Goal: Task Accomplishment & Management: Manage account settings

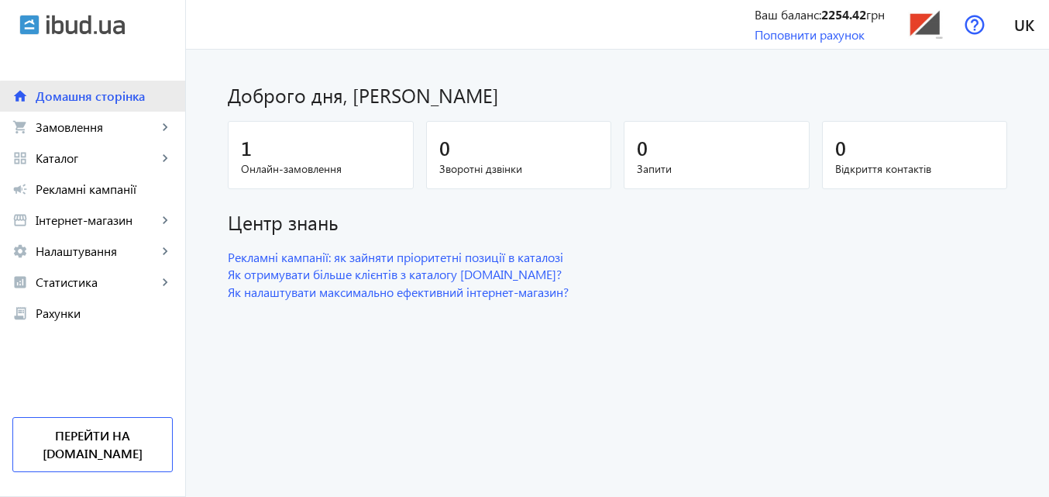
click at [93, 98] on span "Домашня сторінка" at bounding box center [104, 95] width 137 height 15
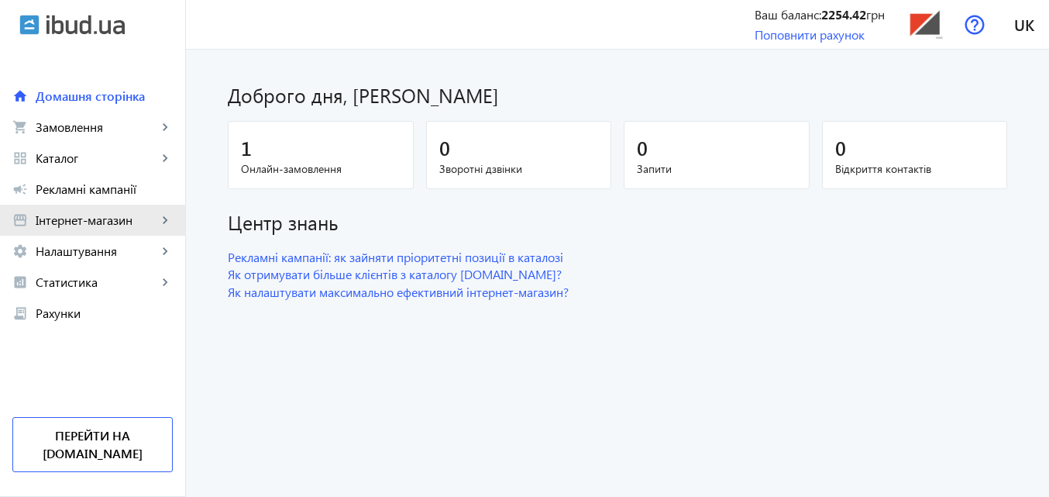
click at [64, 231] on link "storefront Інтернет-магазин keyboard_arrow_right" at bounding box center [92, 220] width 185 height 31
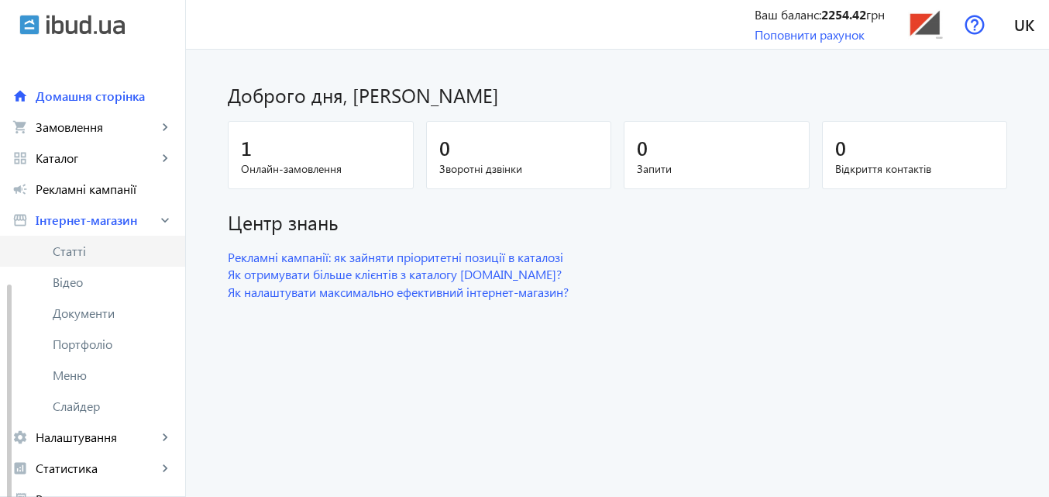
scroll to position [132, 0]
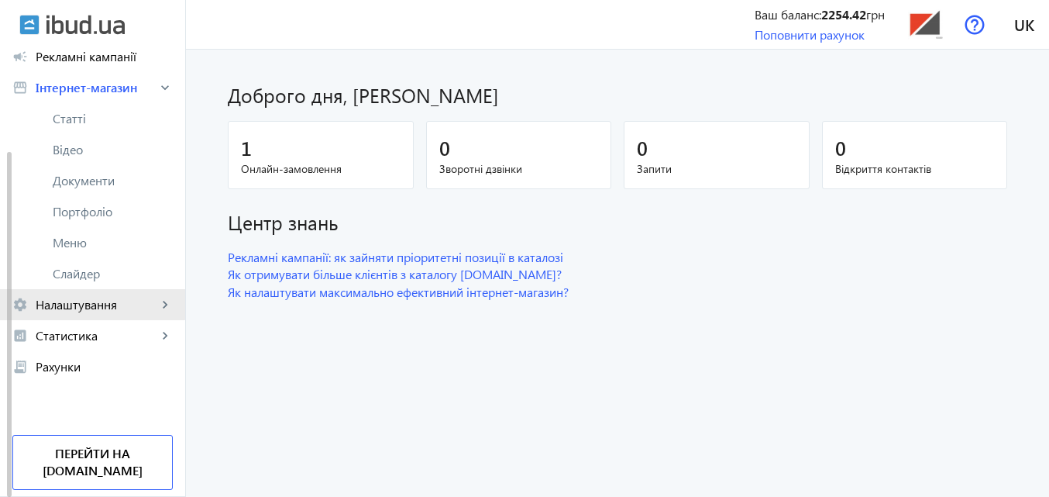
click at [60, 300] on span "Налаштування" at bounding box center [97, 304] width 122 height 15
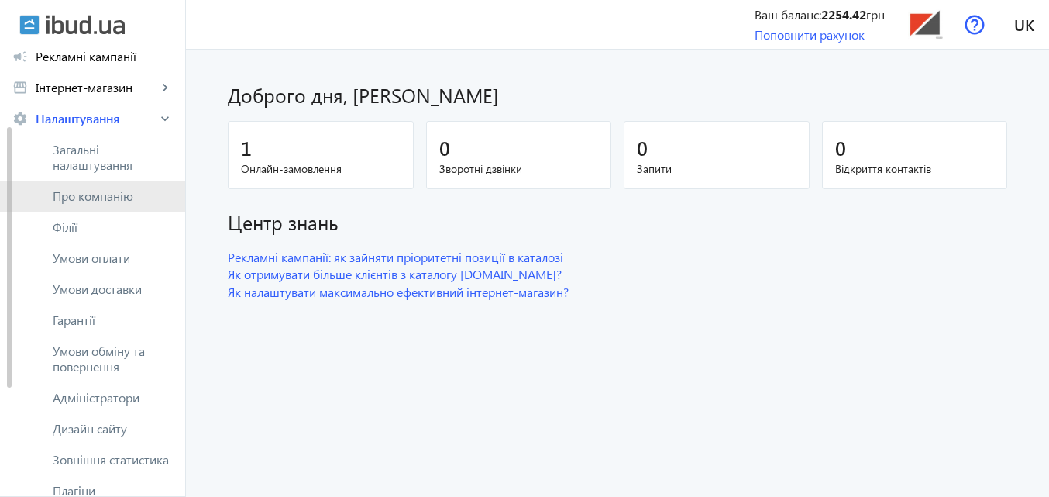
click at [86, 196] on span "Про компанію" at bounding box center [113, 195] width 120 height 15
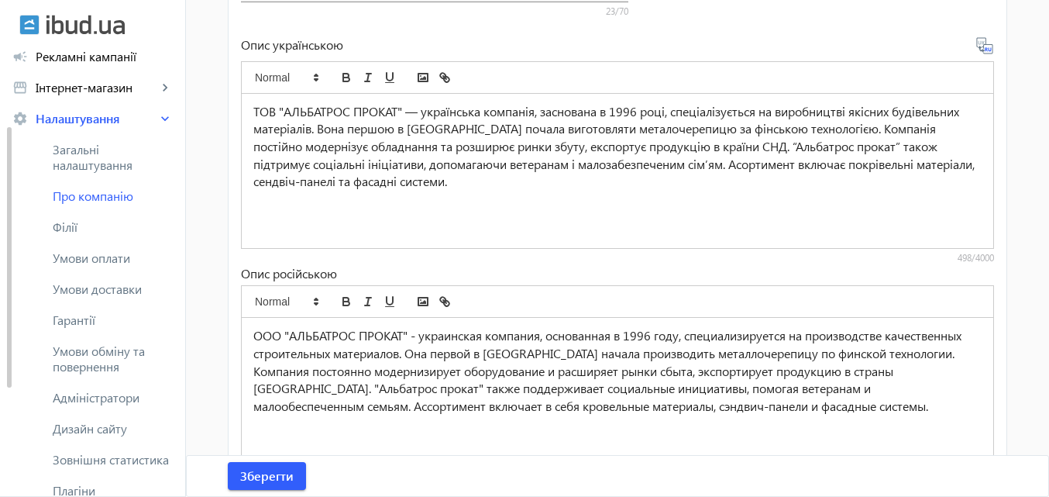
scroll to position [620, 0]
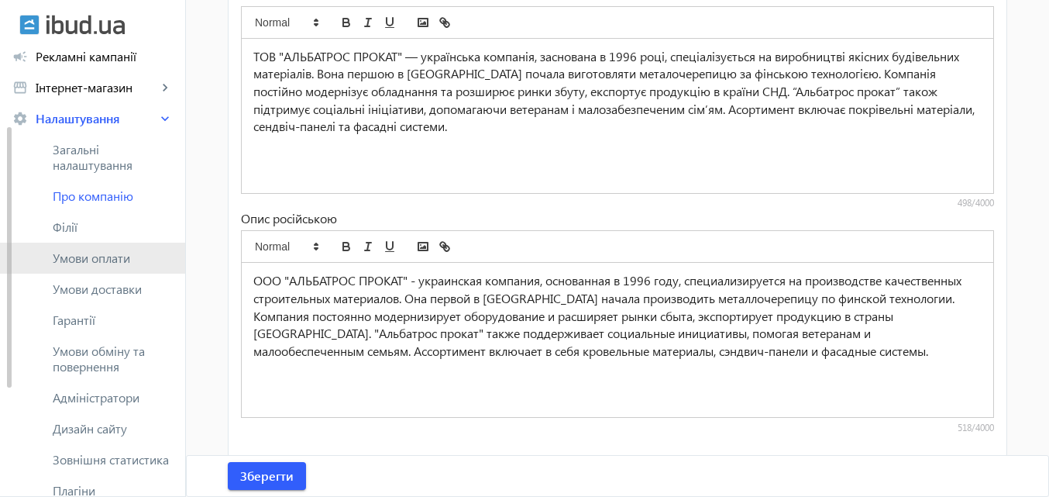
click at [67, 255] on span "Умови оплати" at bounding box center [113, 257] width 120 height 15
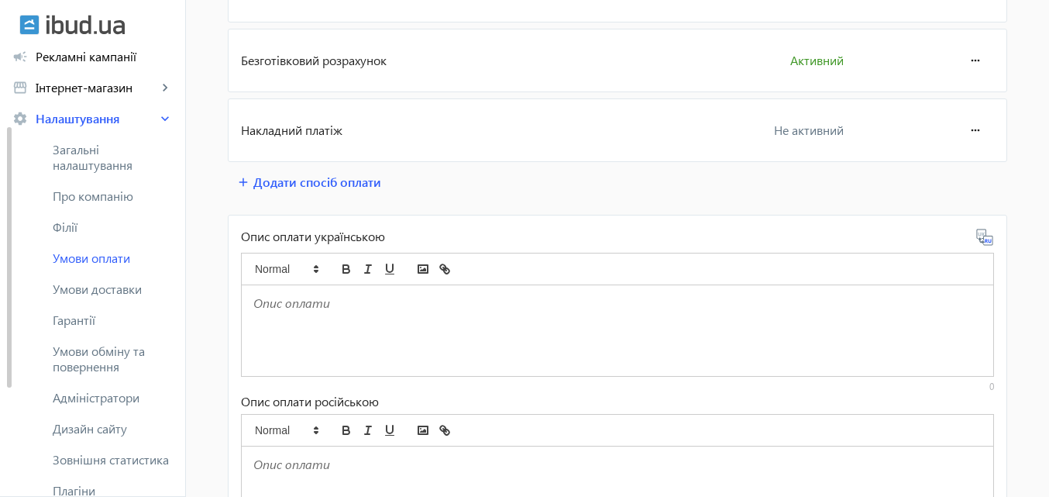
scroll to position [310, 0]
click at [101, 355] on span "Умови обміну та повернення" at bounding box center [113, 358] width 120 height 31
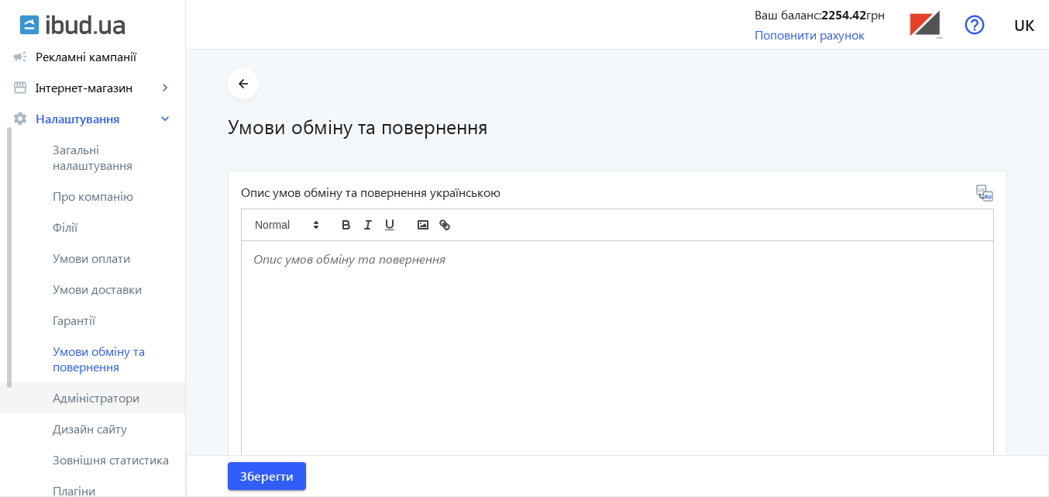
click at [103, 394] on span "Адміністратори" at bounding box center [113, 397] width 120 height 15
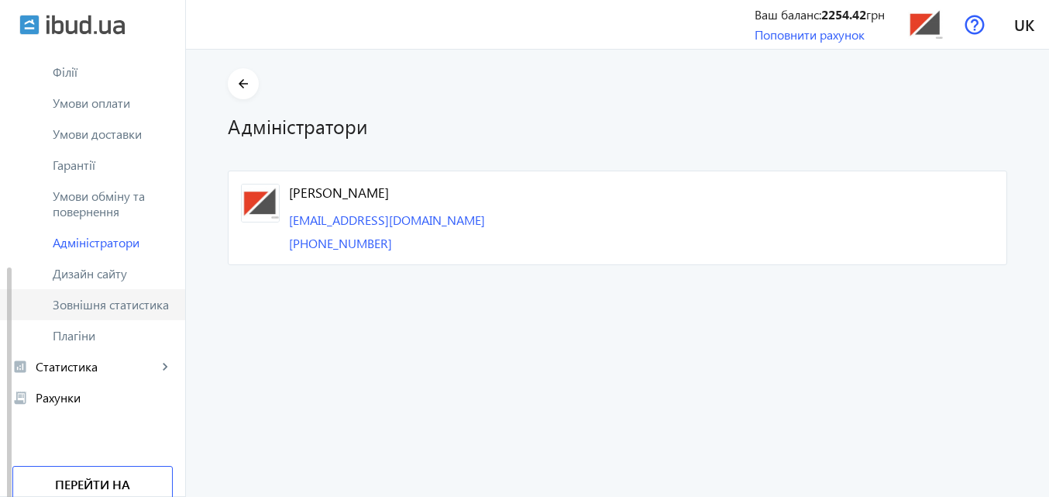
scroll to position [318, 0]
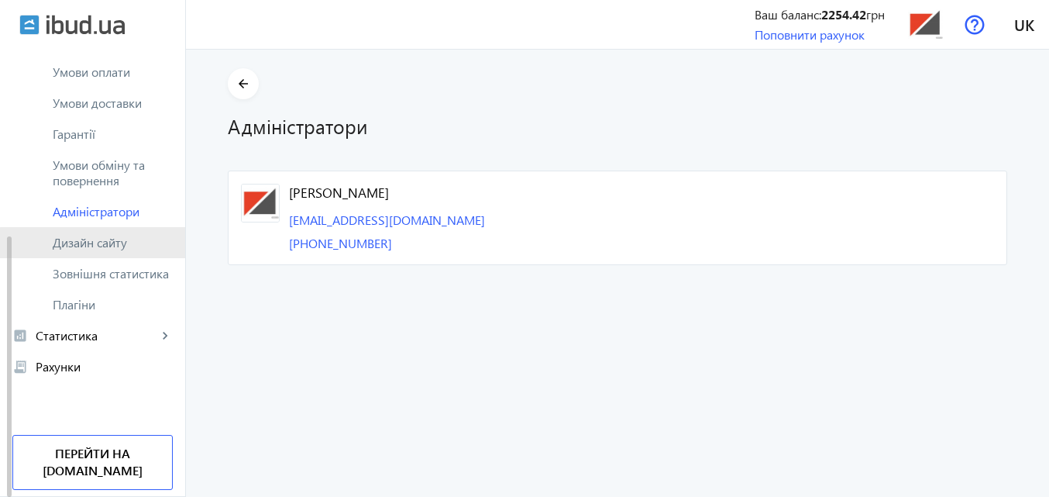
click at [94, 244] on span "Дизайн сайту" at bounding box center [113, 242] width 120 height 15
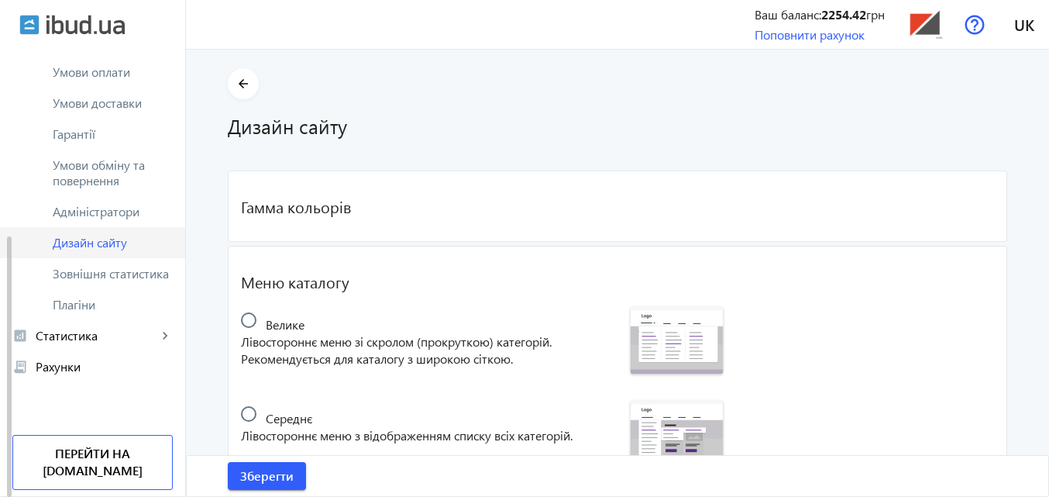
radio input "true"
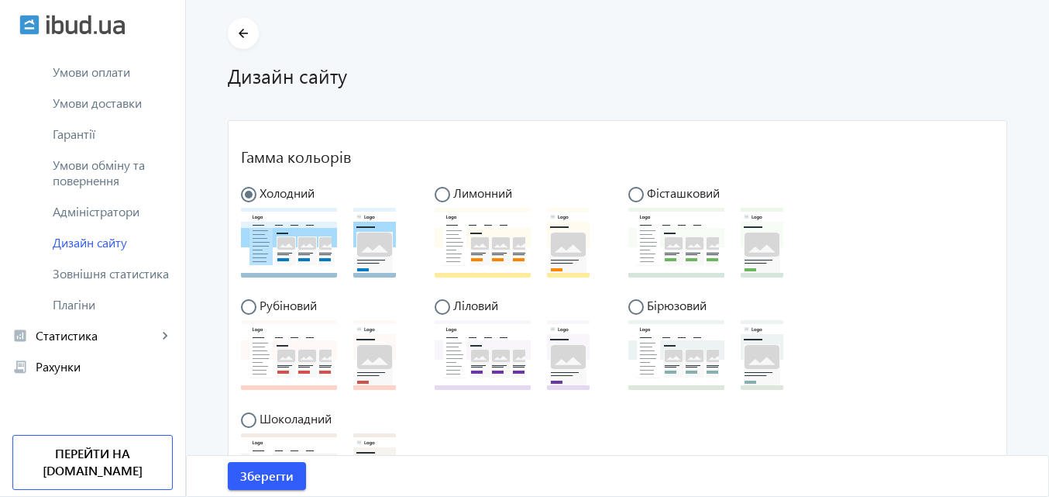
scroll to position [155, 0]
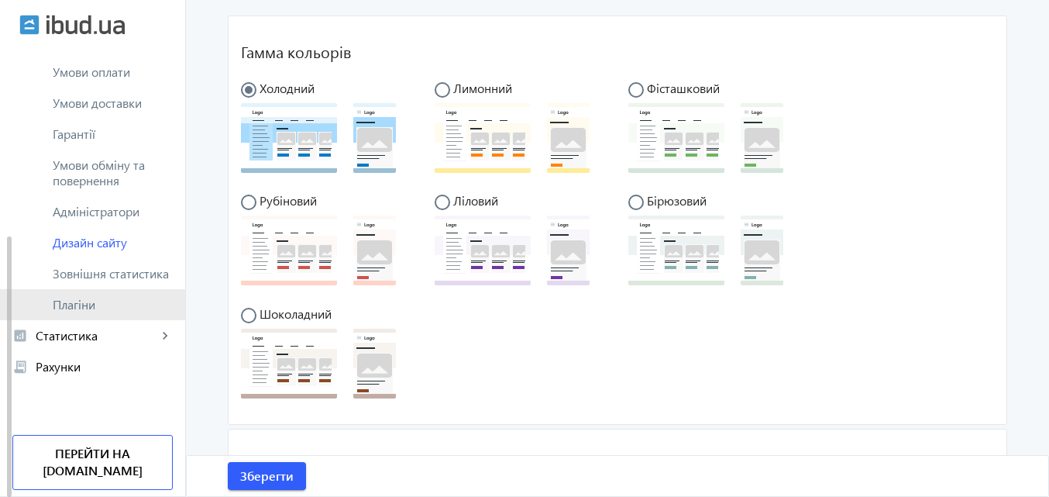
click at [78, 308] on span "Плагіни" at bounding box center [113, 304] width 120 height 15
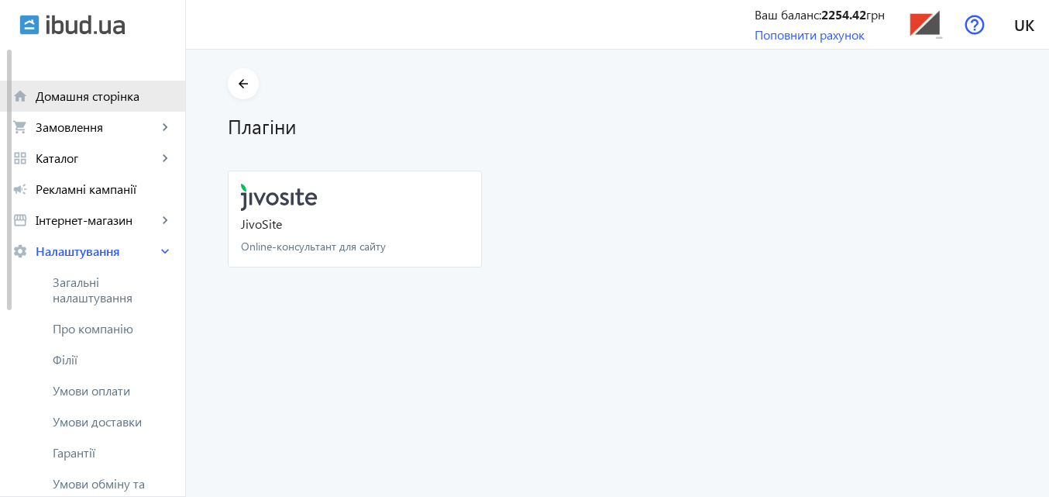
click at [88, 96] on span "Домашня сторінка" at bounding box center [104, 95] width 137 height 15
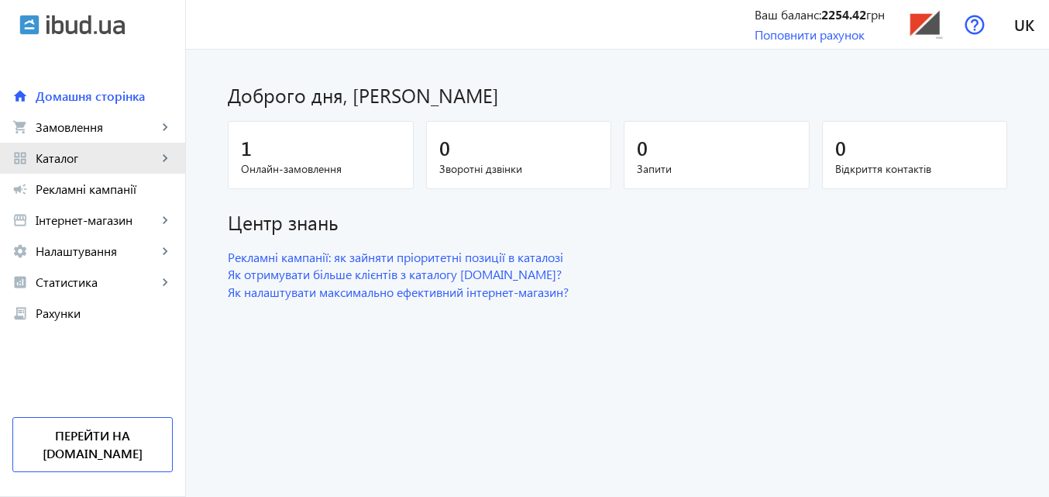
click at [60, 150] on span "Каталог" at bounding box center [97, 157] width 122 height 15
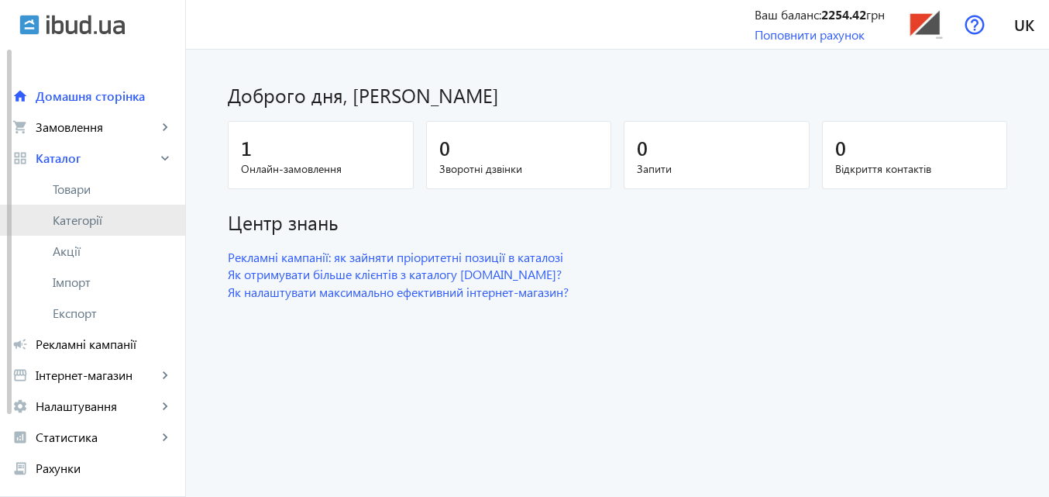
click at [83, 219] on span "Категорії" at bounding box center [113, 219] width 120 height 15
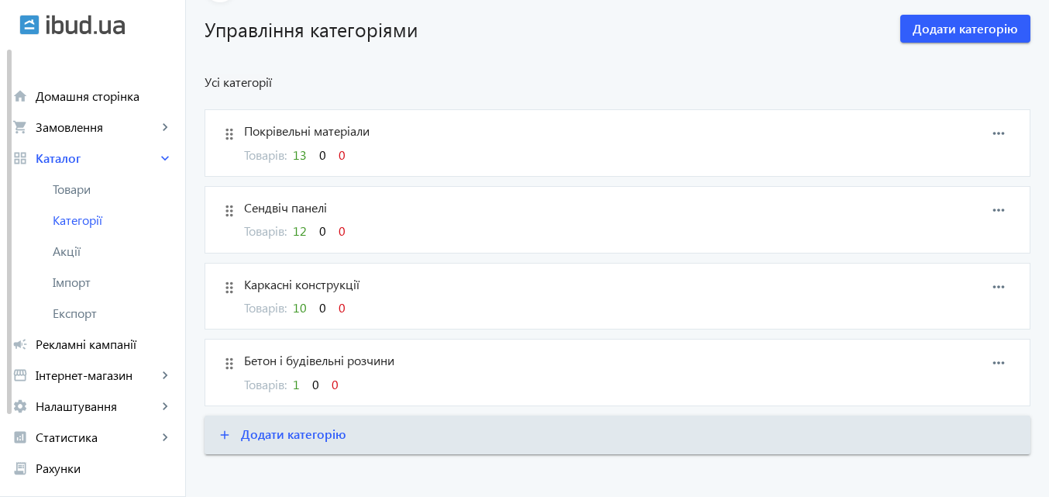
scroll to position [107, 0]
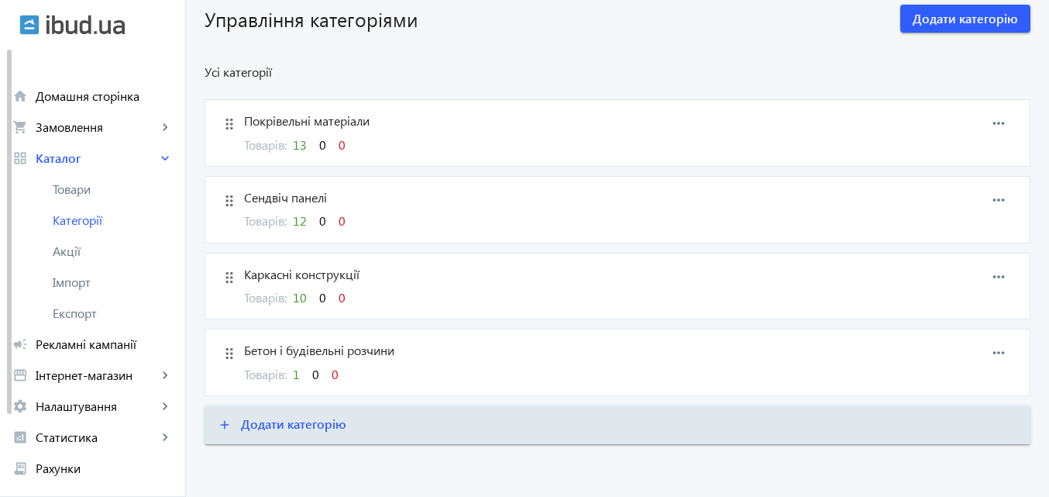
click at [288, 283] on span "Каркасні конструкції" at bounding box center [562, 274] width 637 height 17
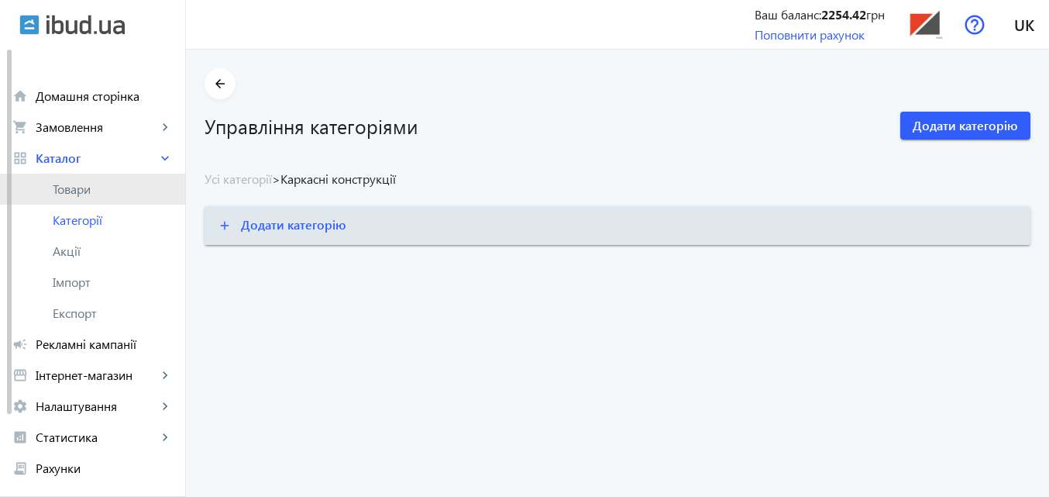
click at [55, 189] on span "Товари" at bounding box center [113, 188] width 120 height 15
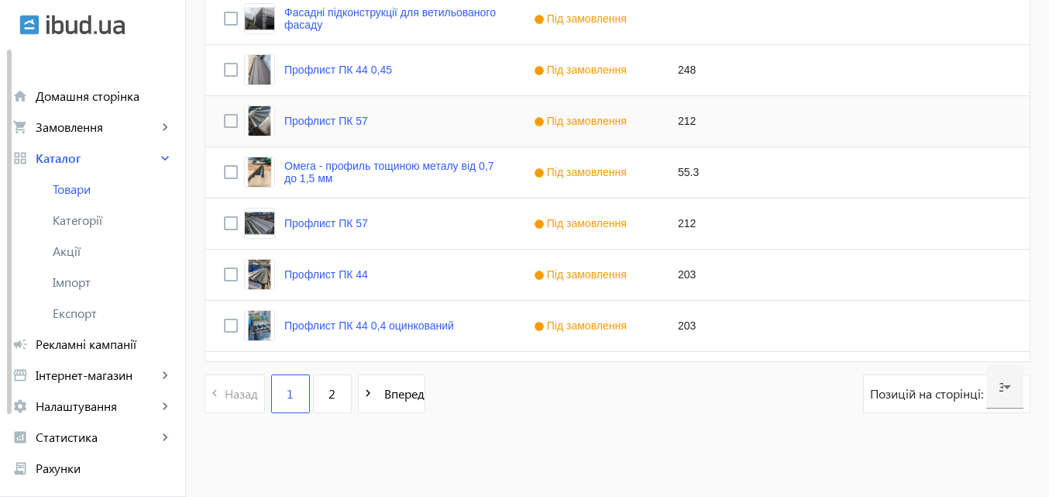
scroll to position [1589, 0]
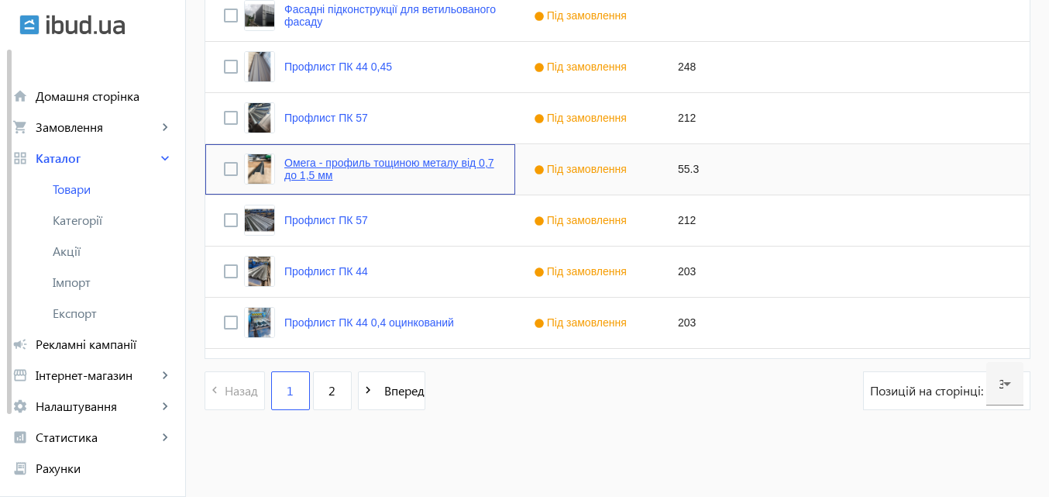
click at [329, 165] on link "Омега - профиль тощиною металу від 0,7 до 1,5 мм" at bounding box center [390, 168] width 212 height 25
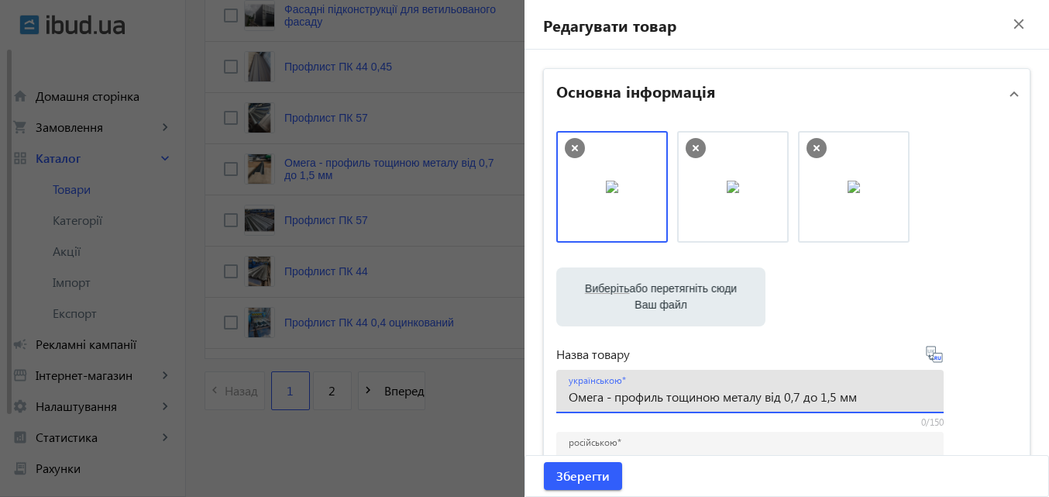
drag, startPoint x: 865, startPoint y: 399, endPoint x: 525, endPoint y: 397, distance: 339.3
click at [544, 394] on div "Виберіть або перетягніть сюди Ваш файл 1081768d3ad12a991e2436158734363-bda1b8a7…" at bounding box center [787, 421] width 486 height 604
drag, startPoint x: 1008, startPoint y: 14, endPoint x: 1006, endPoint y: 23, distance: 9.6
click at [1007, 19] on mat-icon "close" at bounding box center [1018, 23] width 23 height 23
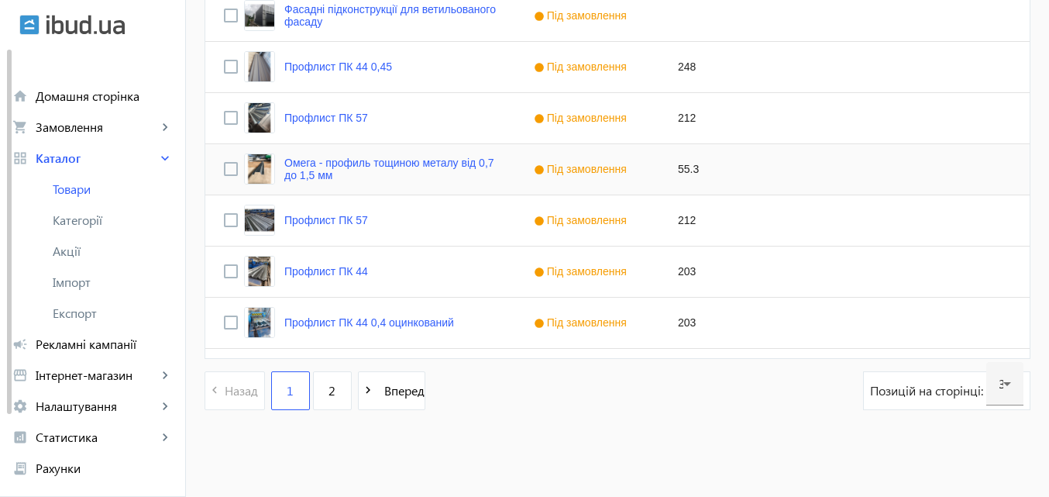
click at [518, 184] on div "Під замовлення" at bounding box center [587, 169] width 144 height 50
click at [401, 173] on link "Омега - профиль тощиною металу від 0,7 до 1,5 мм" at bounding box center [390, 168] width 212 height 25
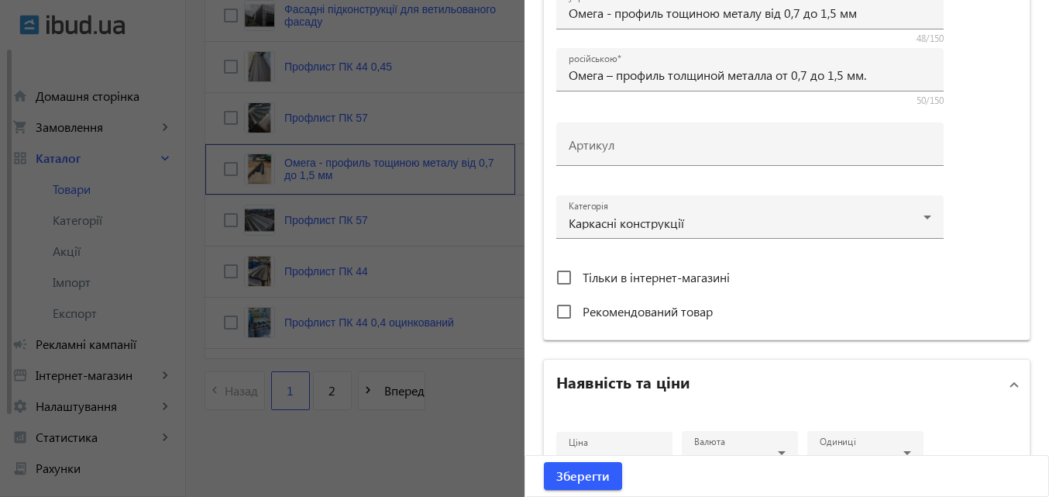
scroll to position [387, 0]
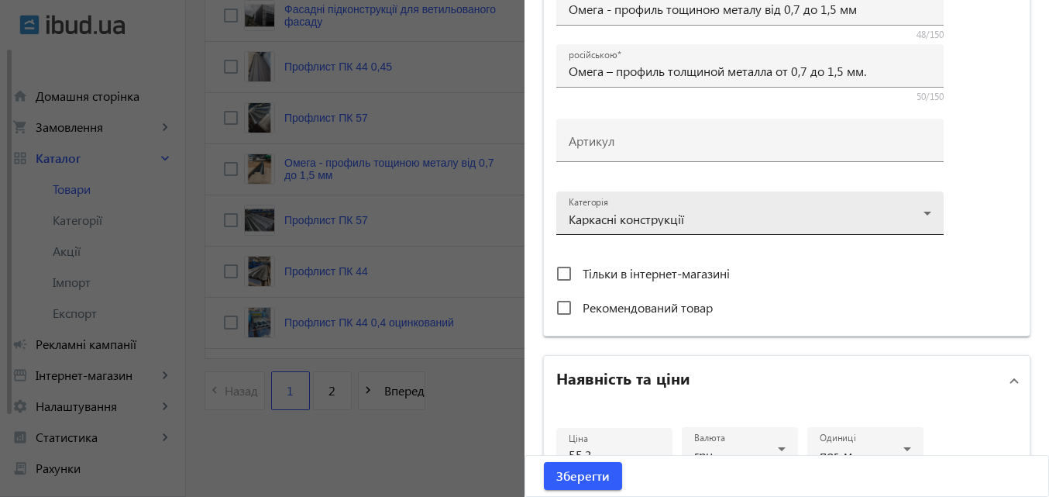
click at [923, 214] on div at bounding box center [750, 207] width 363 height 56
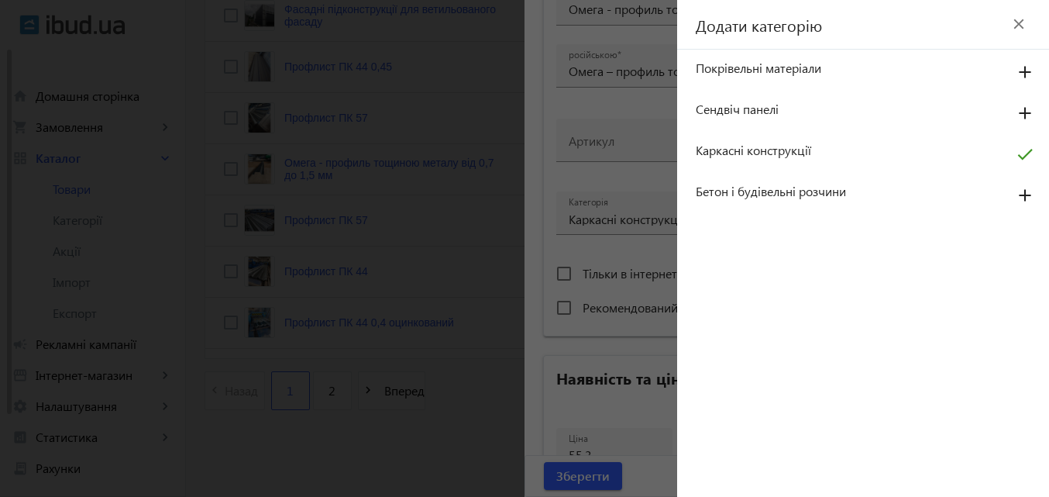
click at [803, 31] on span "Додати категорію" at bounding box center [749, 25] width 145 height 22
click at [1023, 25] on mat-icon "close" at bounding box center [1018, 23] width 23 height 23
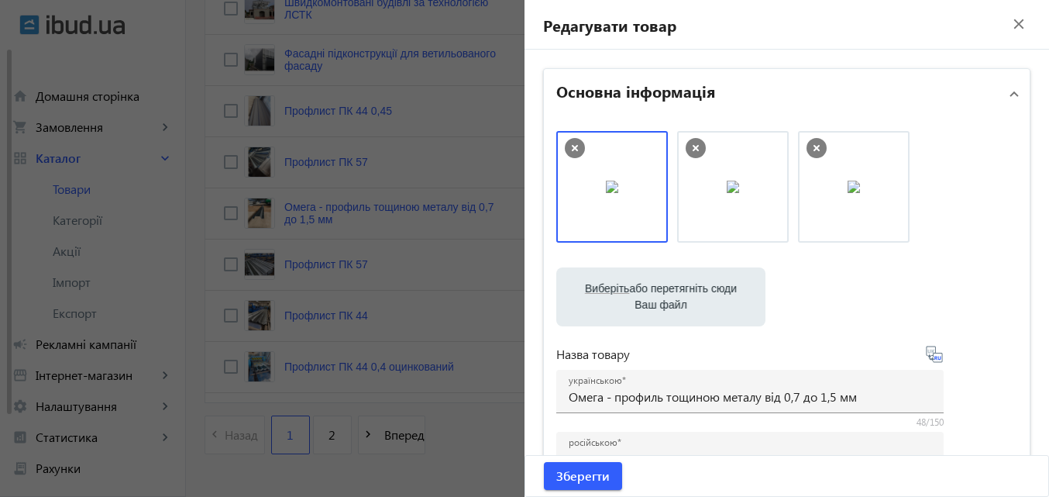
scroll to position [1511, 0]
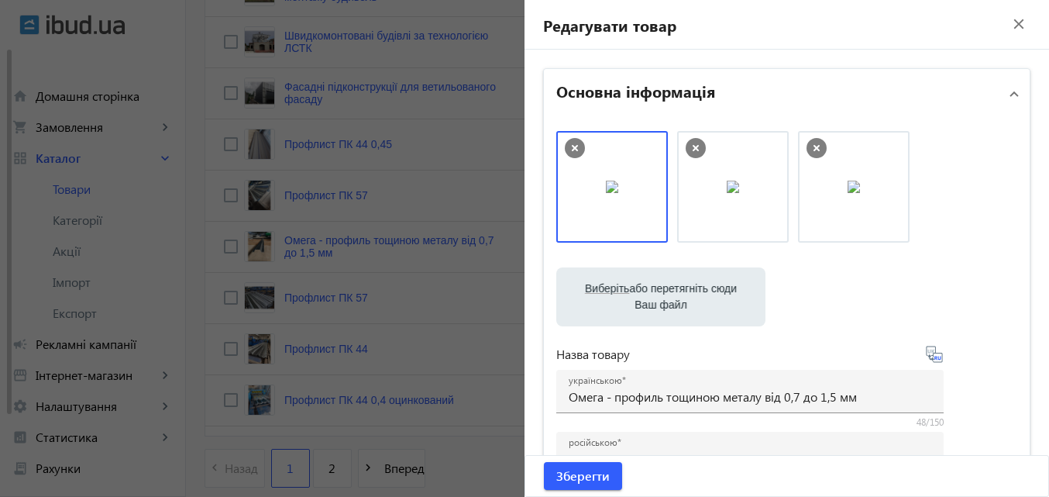
click at [1010, 20] on mat-icon "close" at bounding box center [1018, 23] width 23 height 23
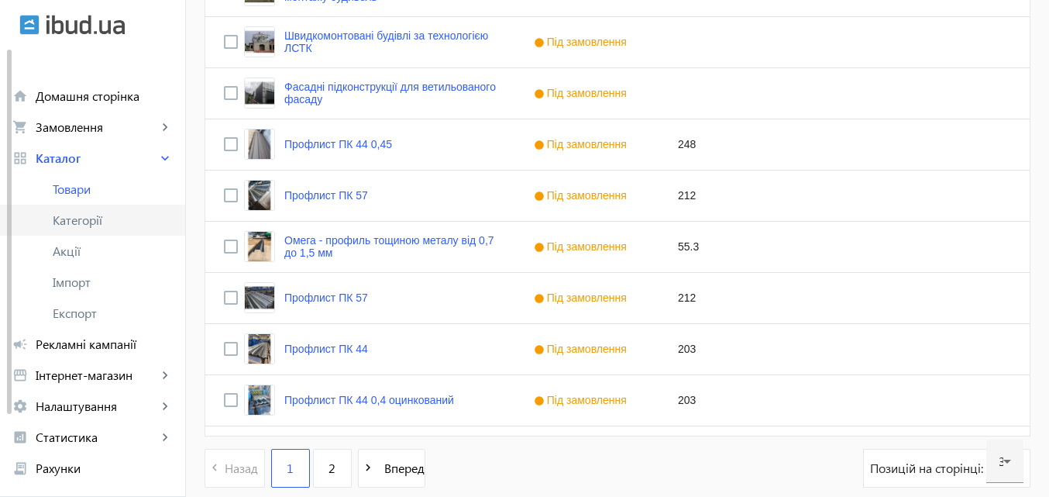
click at [83, 223] on span "Категорії" at bounding box center [113, 219] width 120 height 15
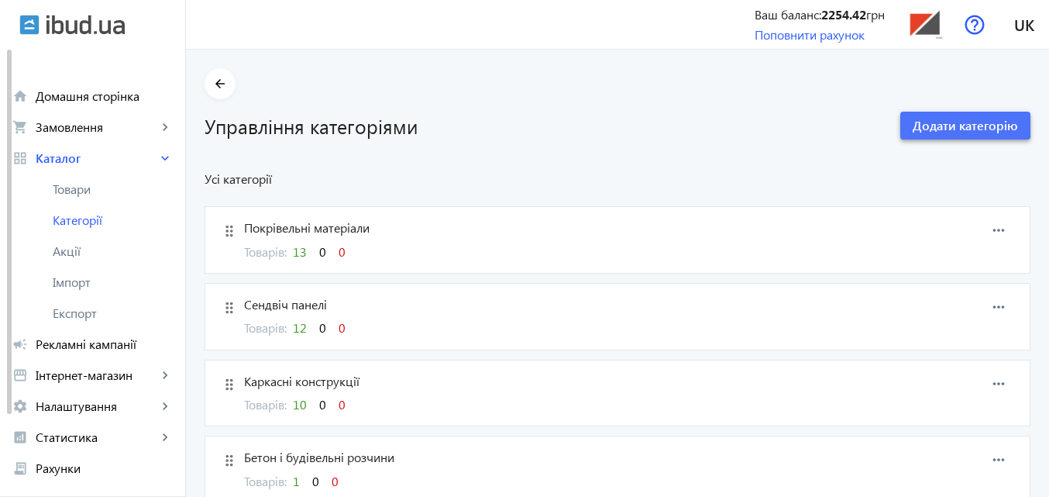
click at [935, 115] on span at bounding box center [965, 125] width 130 height 37
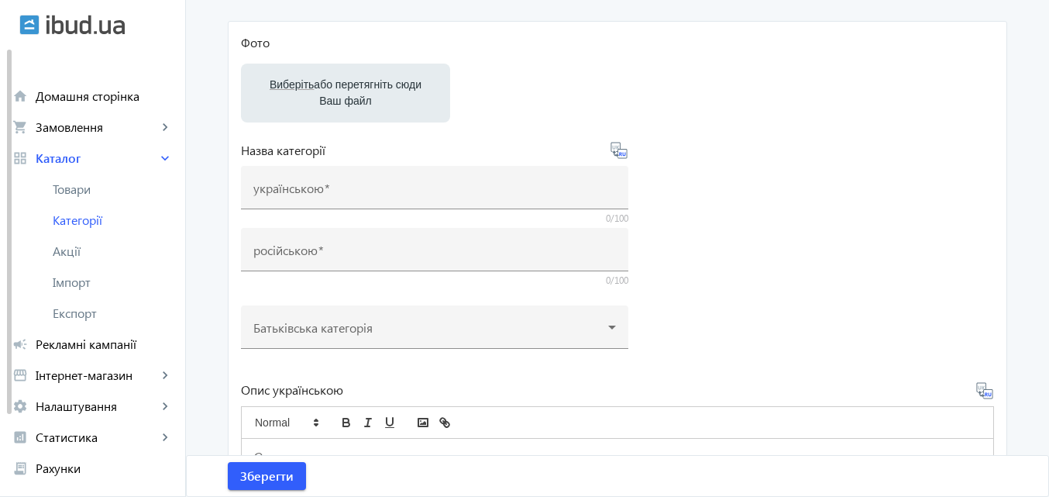
scroll to position [155, 0]
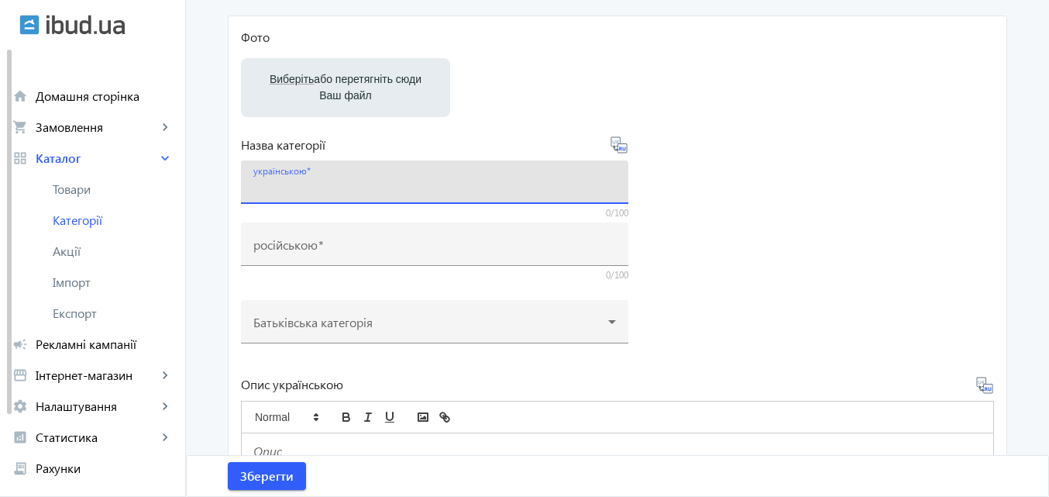
click at [362, 182] on input "українською" at bounding box center [434, 187] width 363 height 16
paste input "Металопрокат"
type input "Металопрокат"
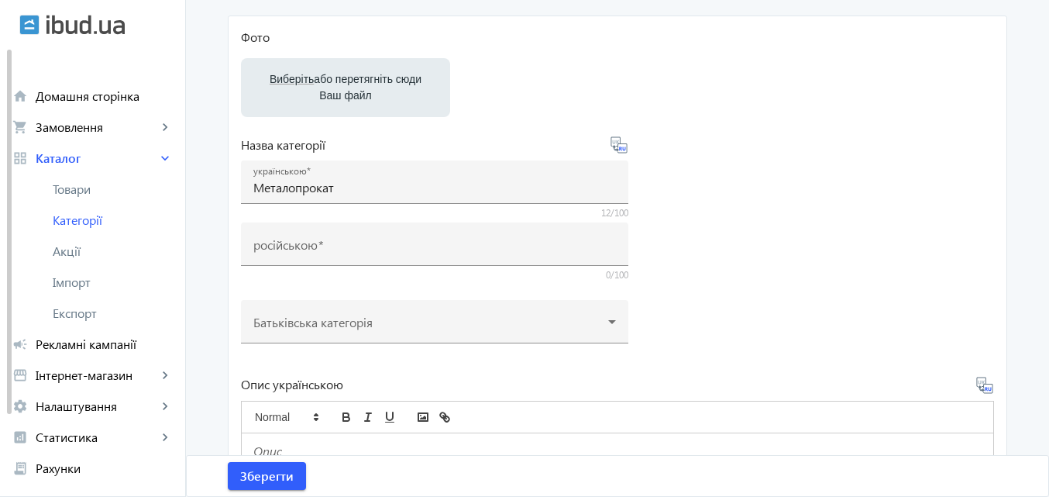
click at [623, 146] on icon at bounding box center [619, 145] width 19 height 19
type input "Металлопрокат"
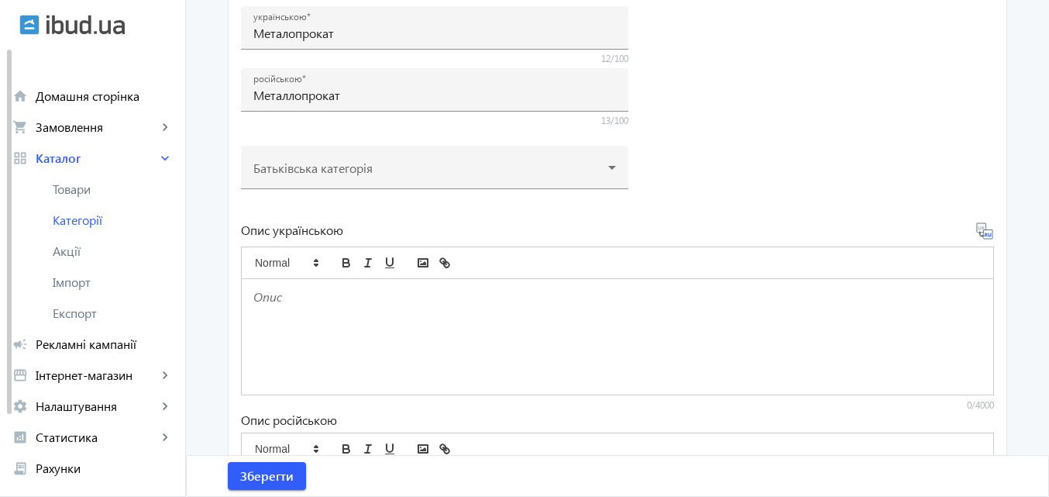
scroll to position [310, 0]
click at [260, 469] on span "Зберегти" at bounding box center [266, 475] width 53 height 17
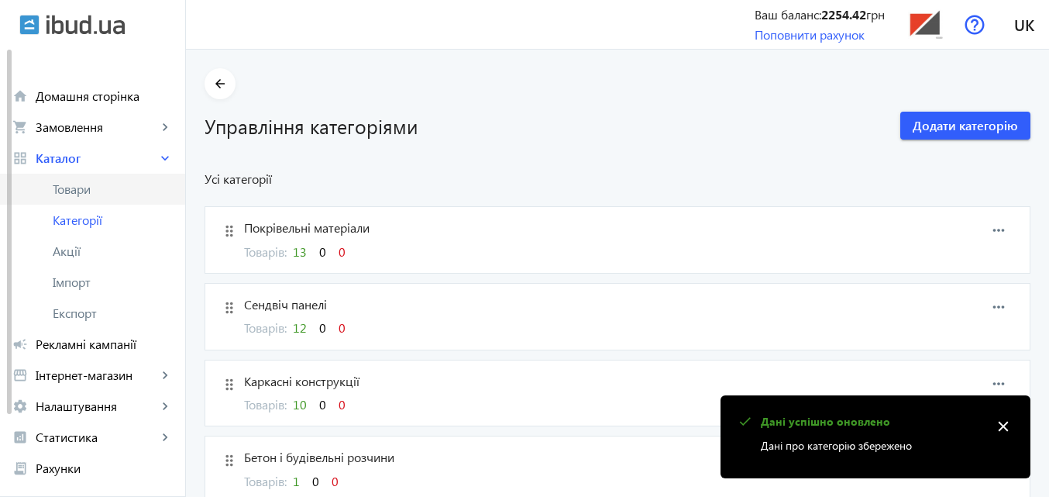
click at [92, 187] on span "Товари" at bounding box center [113, 188] width 120 height 15
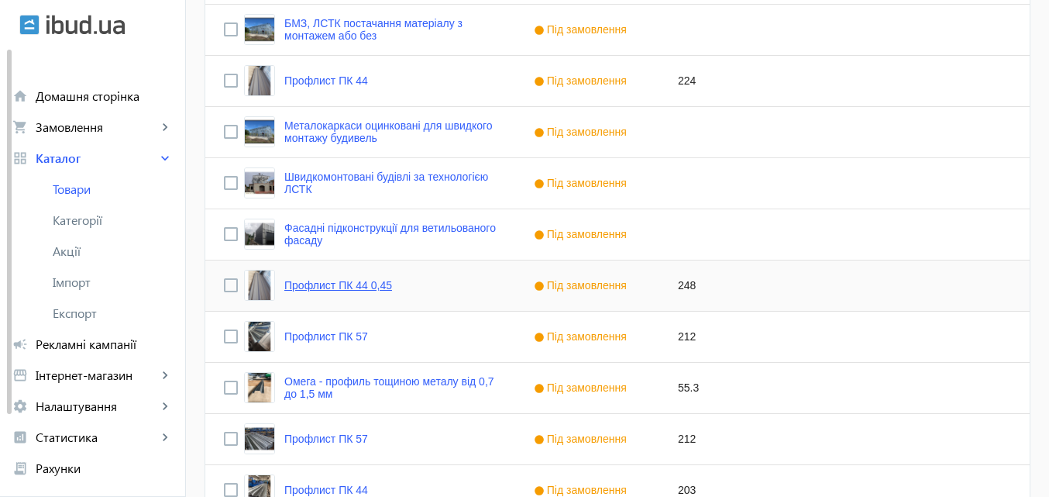
scroll to position [1472, 0]
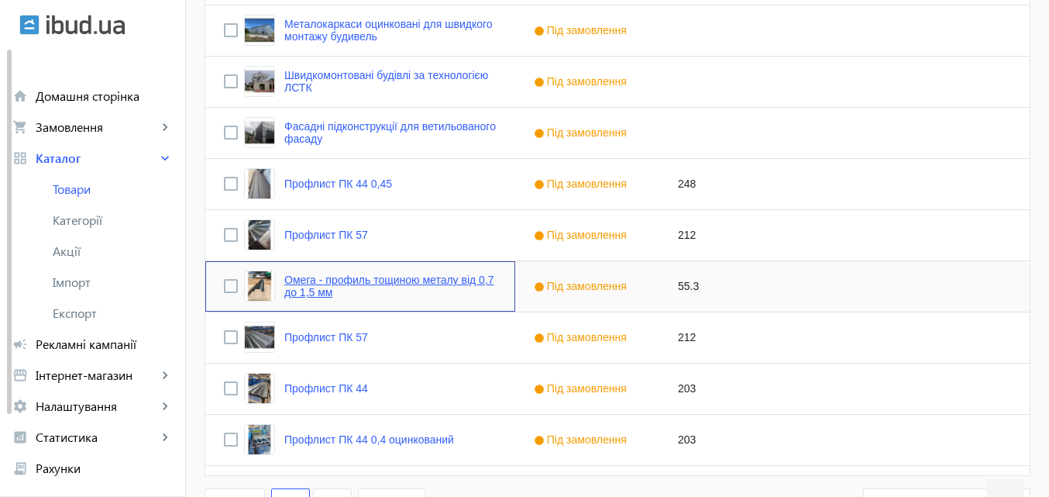
click at [375, 294] on link "Омега - профиль тощиною металу від 0,7 до 1,5 мм" at bounding box center [390, 285] width 212 height 25
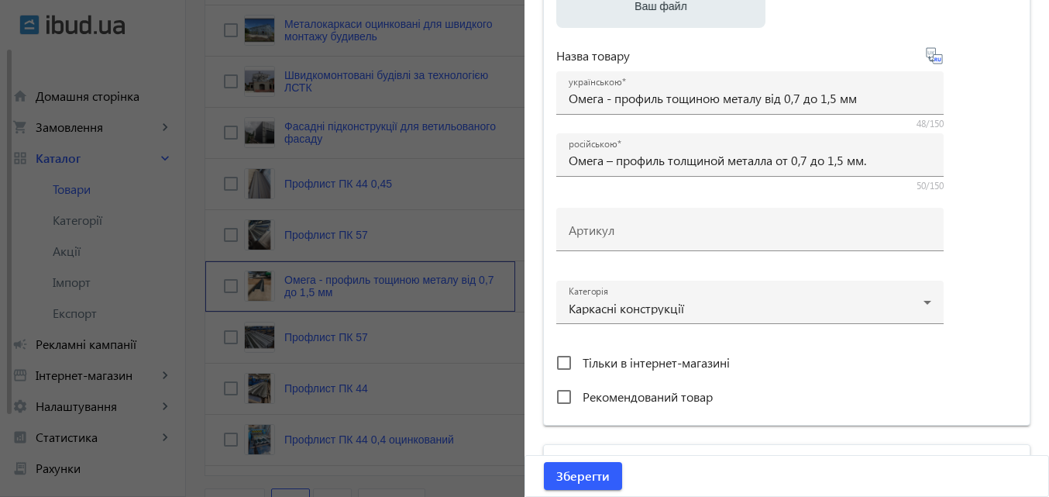
scroll to position [310, 0]
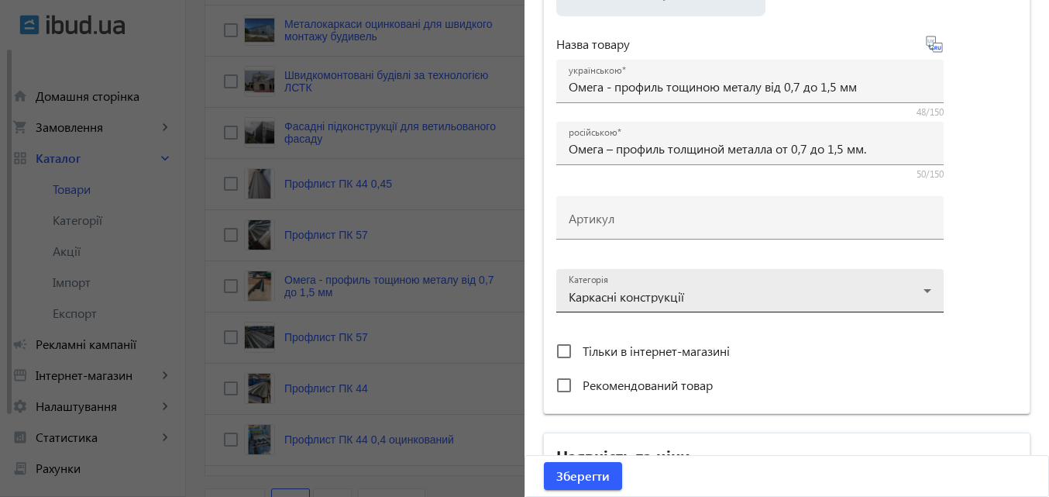
click at [932, 295] on div "[PERSON_NAME] конструкції" at bounding box center [749, 290] width 387 height 43
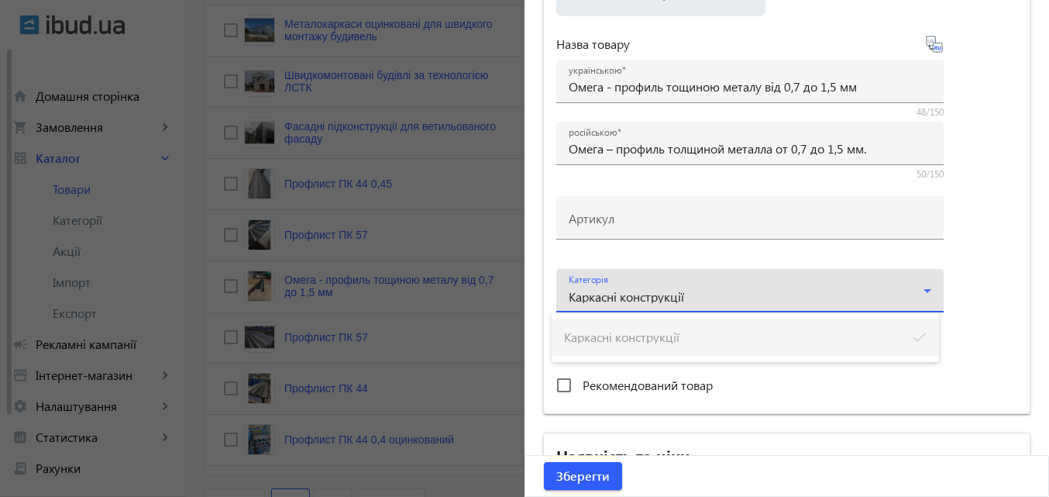
click at [727, 297] on div at bounding box center [524, 248] width 1049 height 497
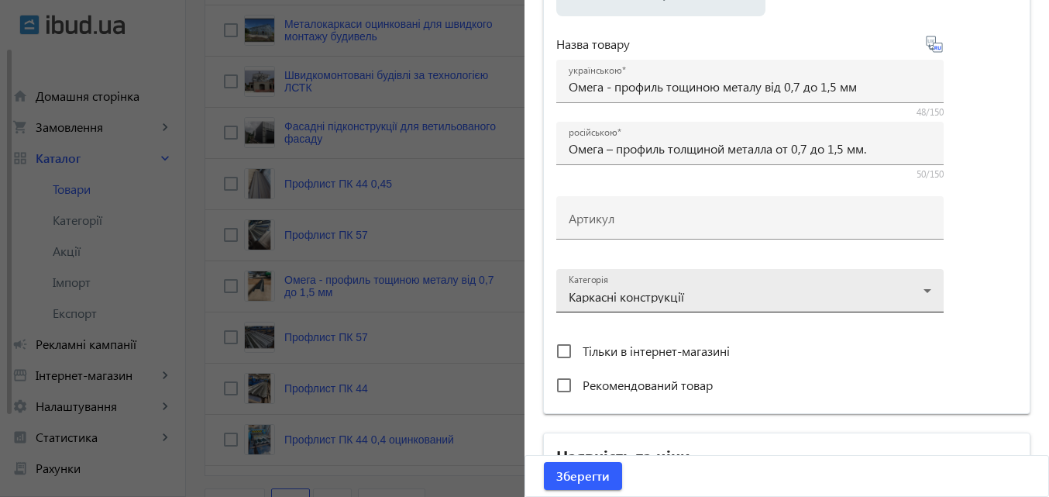
click at [922, 284] on div at bounding box center [750, 284] width 363 height 56
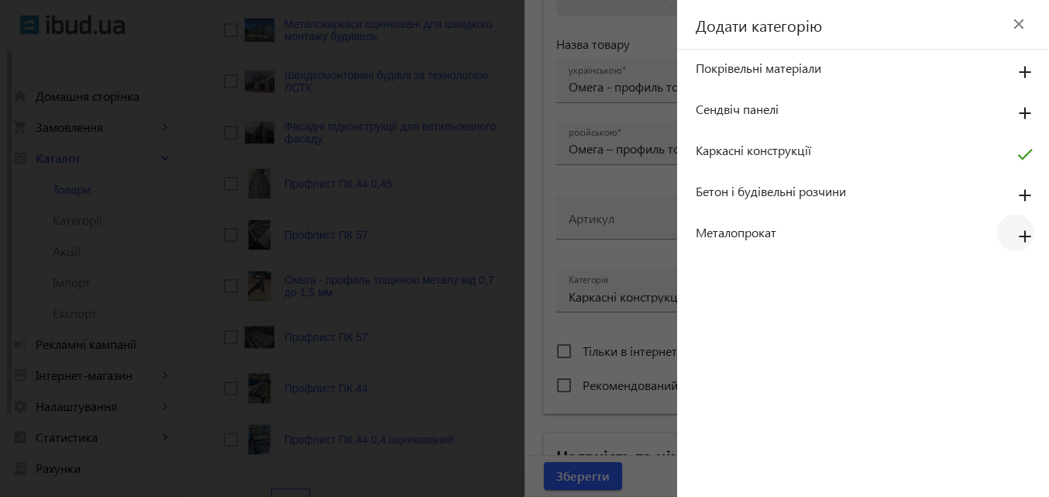
click at [1024, 231] on mat-icon "add" at bounding box center [1024, 237] width 37 height 28
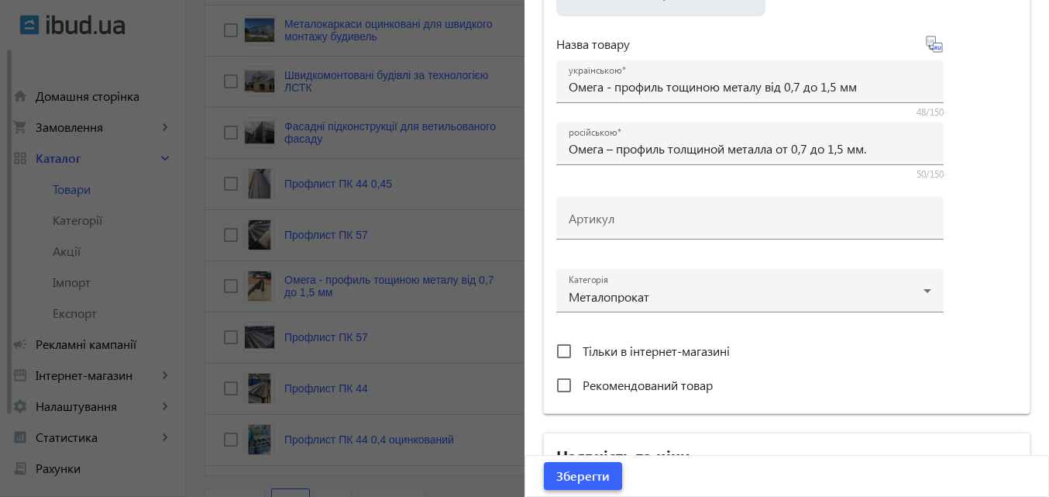
click at [586, 474] on span "Зберегти" at bounding box center [582, 475] width 53 height 17
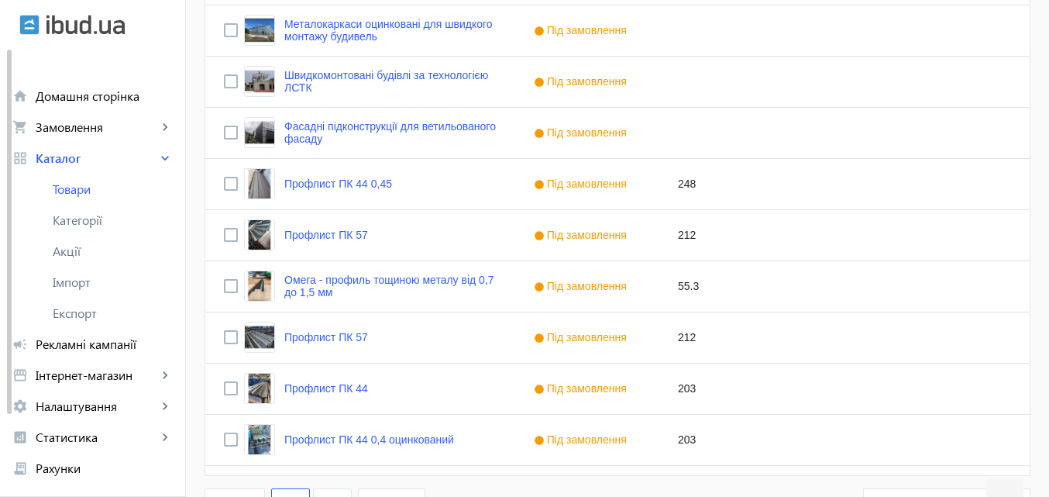
scroll to position [0, 0]
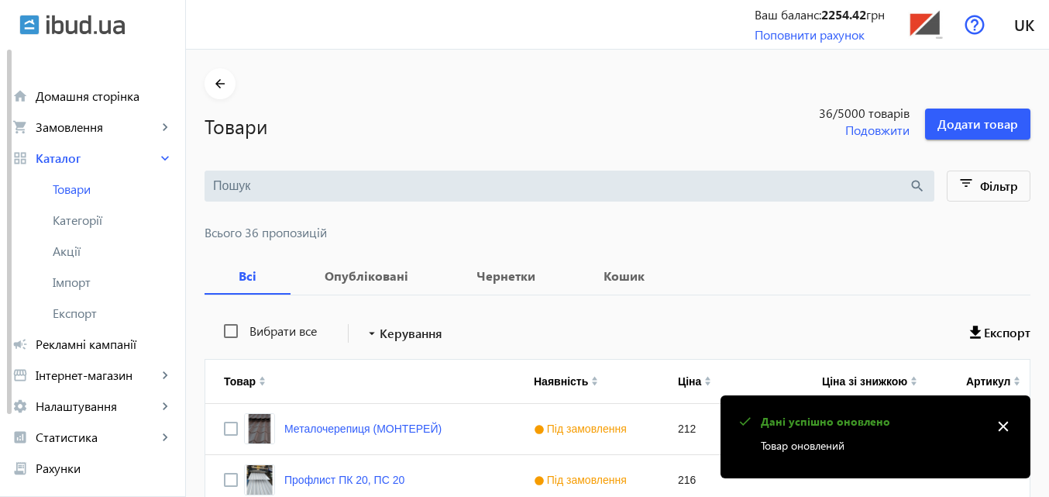
click at [1003, 421] on mat-icon "close" at bounding box center [1003, 425] width 23 height 23
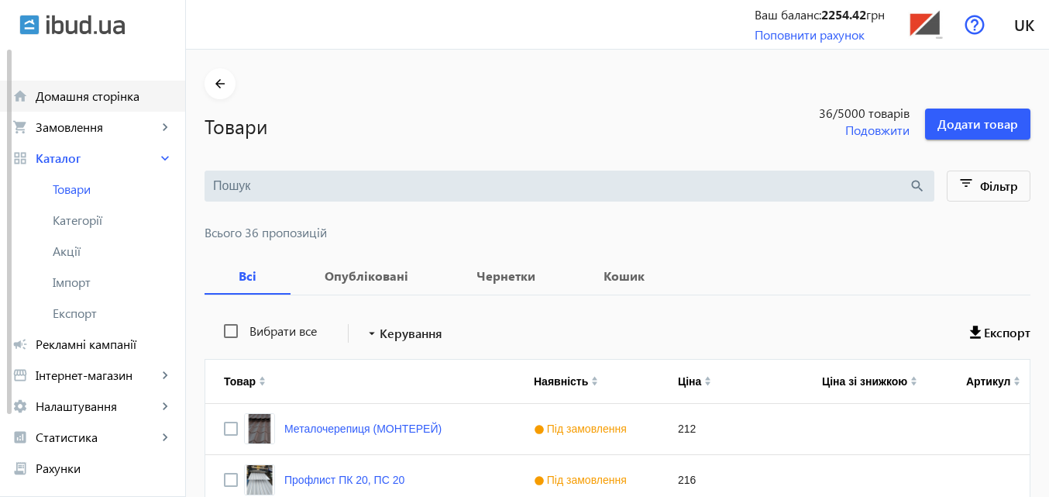
click at [48, 96] on span "Домашня сторінка" at bounding box center [104, 95] width 137 height 15
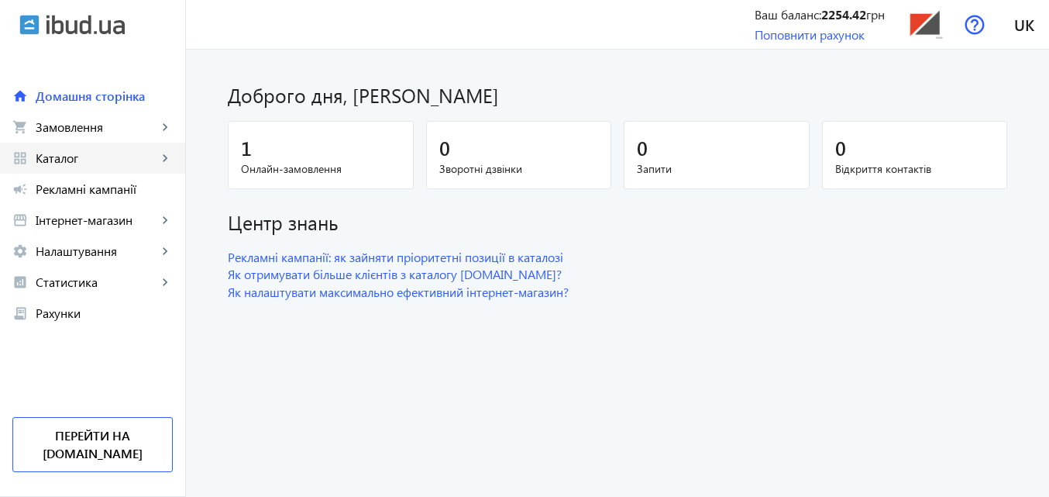
click at [53, 154] on span "Каталог" at bounding box center [97, 157] width 122 height 15
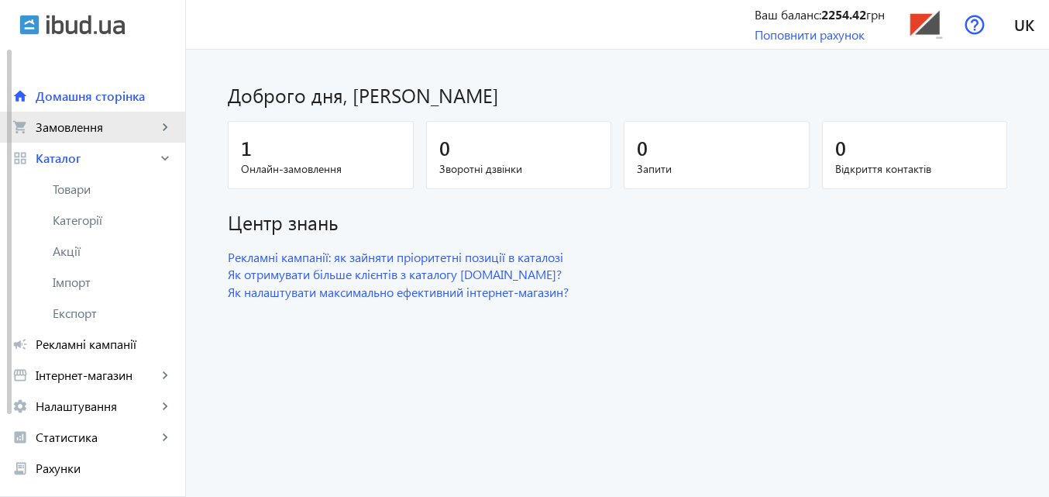
click at [63, 140] on link "shopping_cart Замовлення keyboard_arrow_right" at bounding box center [92, 127] width 185 height 31
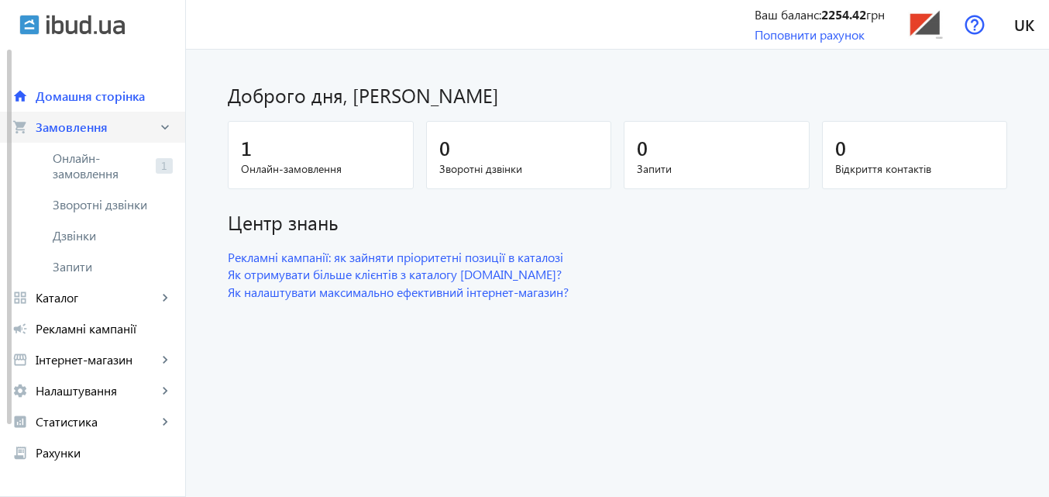
click at [100, 136] on link "shopping_cart Замовлення keyboard_arrow_right" at bounding box center [92, 127] width 185 height 31
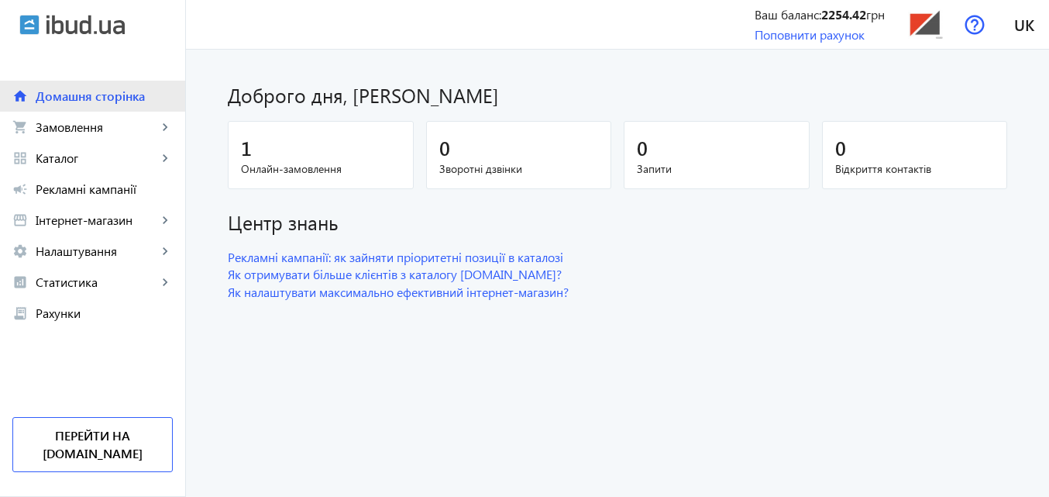
click at [40, 91] on span "Домашня сторінка" at bounding box center [104, 95] width 137 height 15
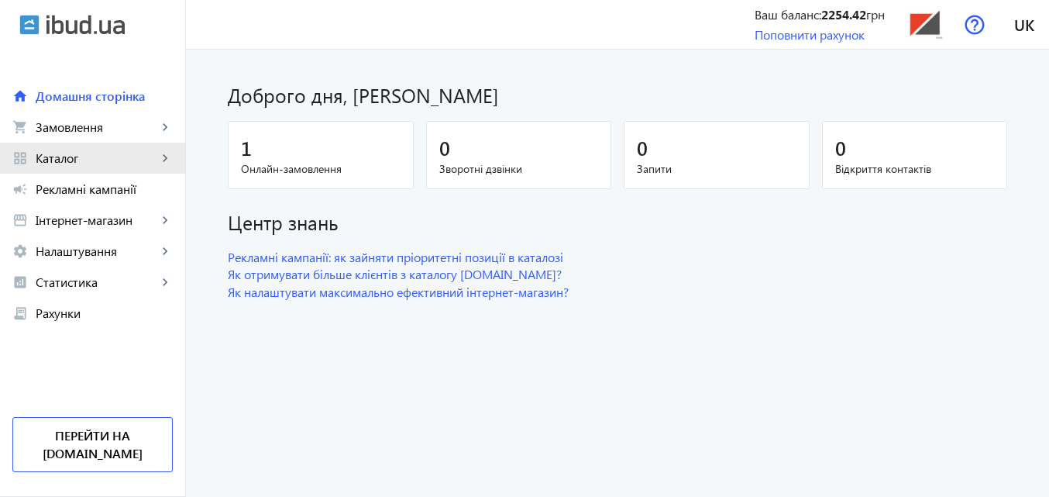
click at [156, 153] on span "Каталог" at bounding box center [97, 157] width 122 height 15
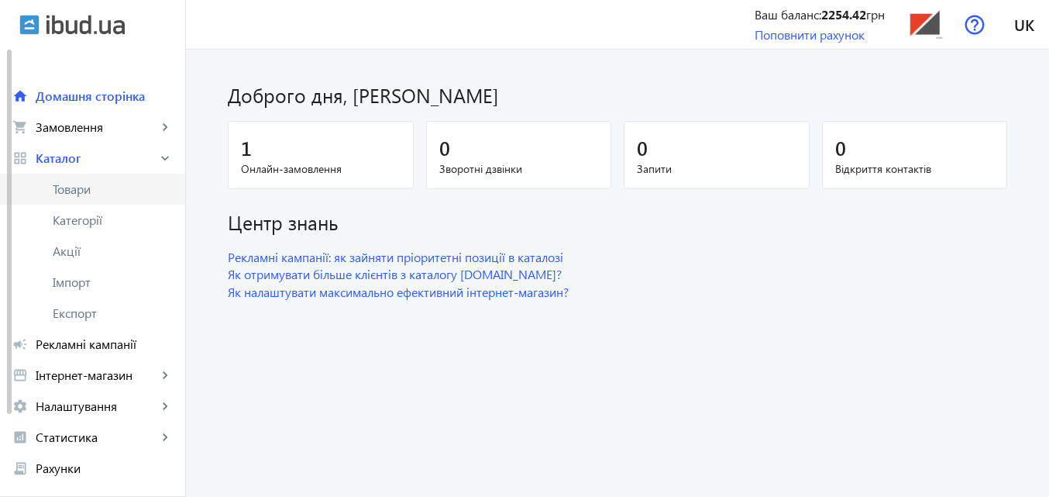
click at [97, 192] on span "Товари" at bounding box center [113, 188] width 120 height 15
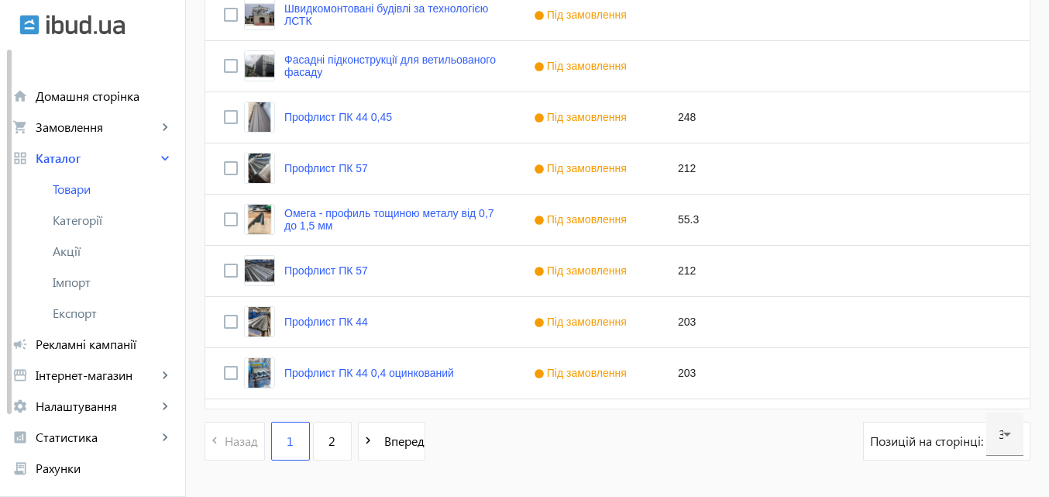
scroll to position [1511, 0]
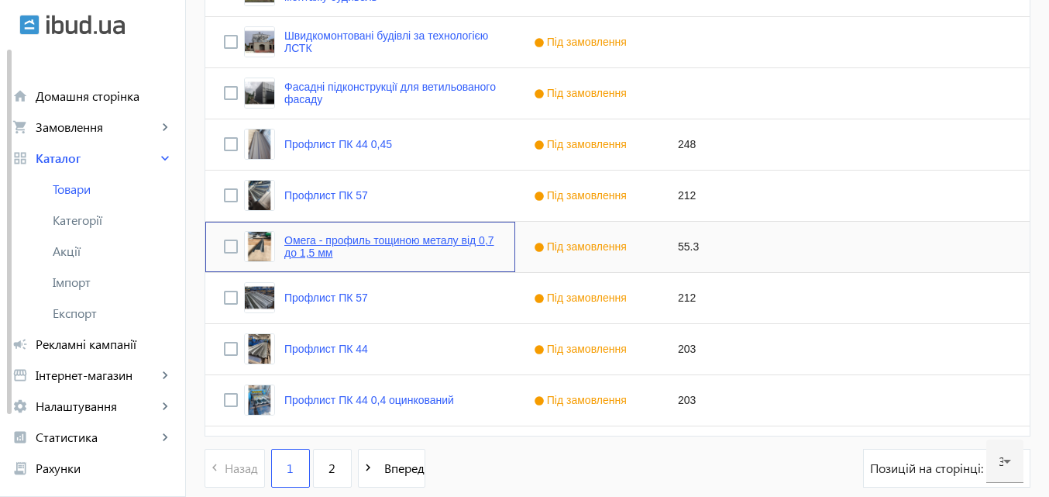
click at [344, 246] on link "Омега - профиль тощиною металу від 0,7 до 1,5 мм" at bounding box center [390, 246] width 212 height 25
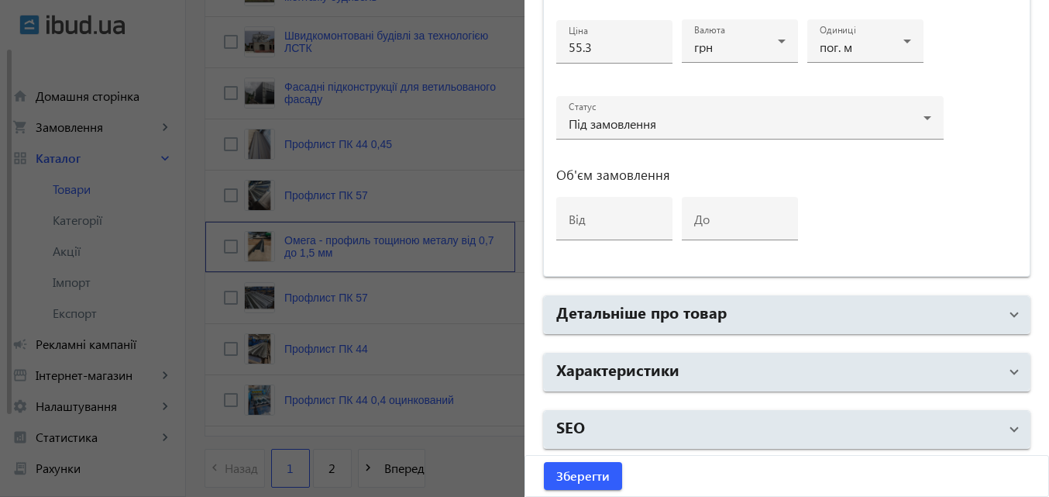
scroll to position [796, 0]
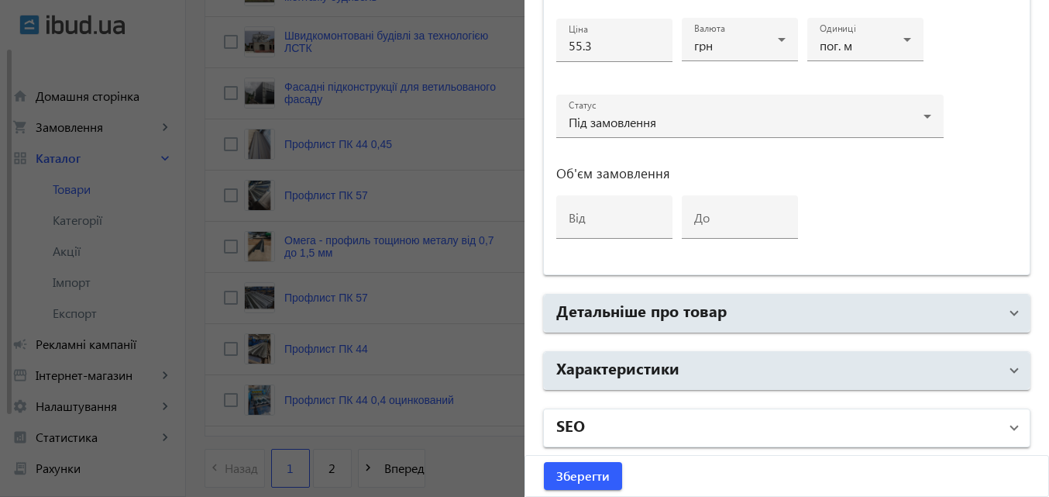
click at [1011, 425] on mat-expansion-panel-header "SEO" at bounding box center [787, 427] width 486 height 37
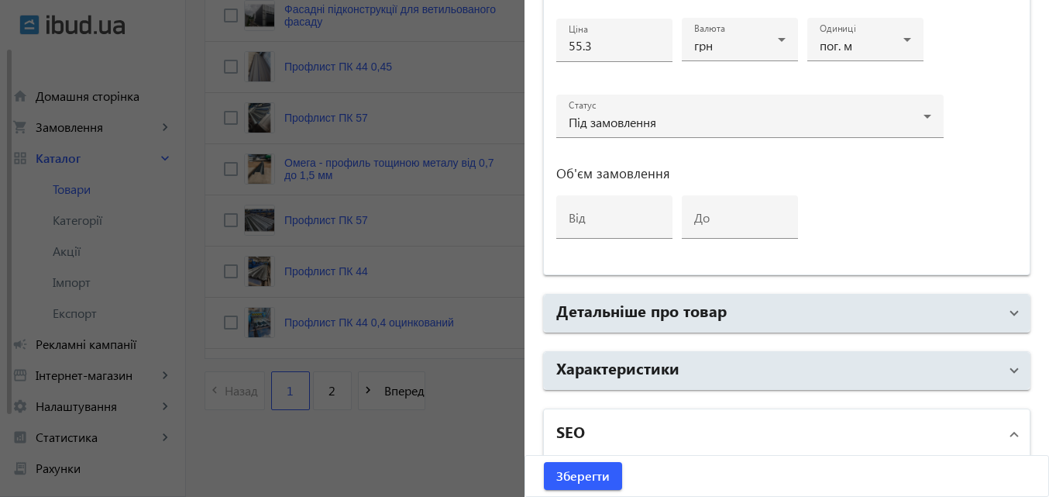
click at [1011, 433] on span at bounding box center [1014, 433] width 6 height 17
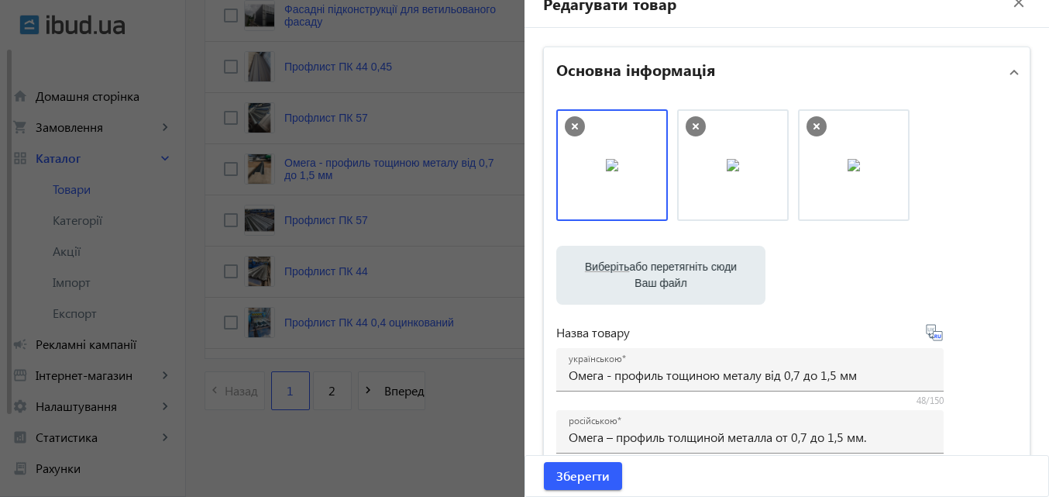
scroll to position [0, 0]
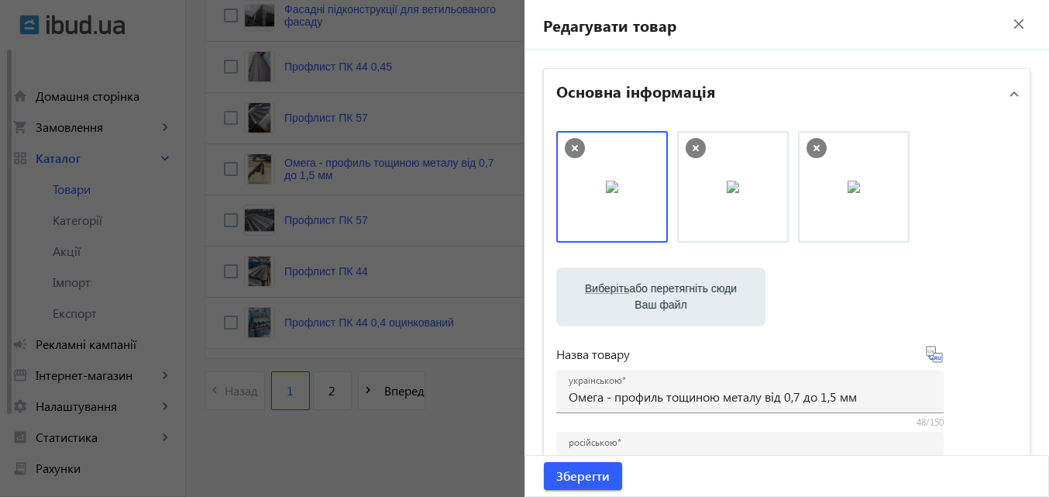
click at [1007, 21] on mat-icon "close" at bounding box center [1018, 23] width 23 height 23
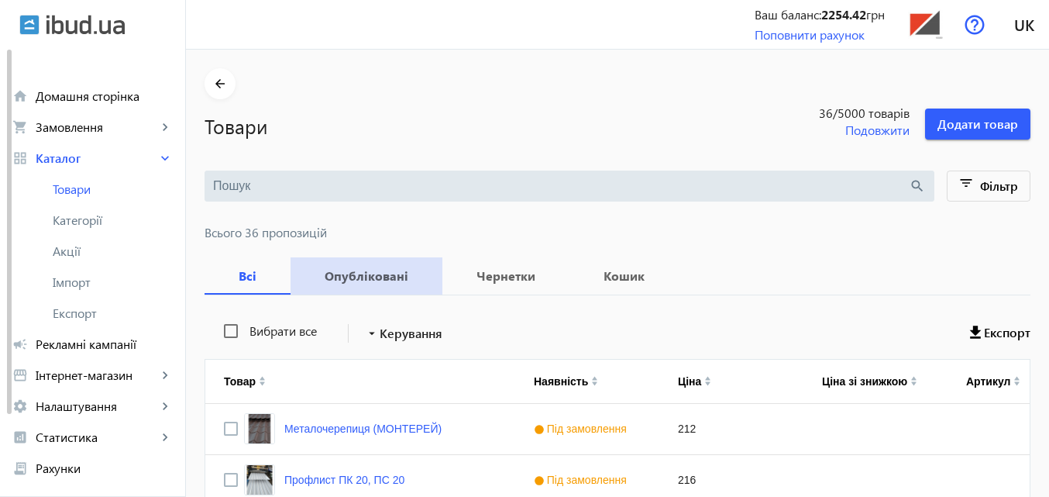
click at [386, 282] on b "Опубліковані" at bounding box center [366, 276] width 115 height 12
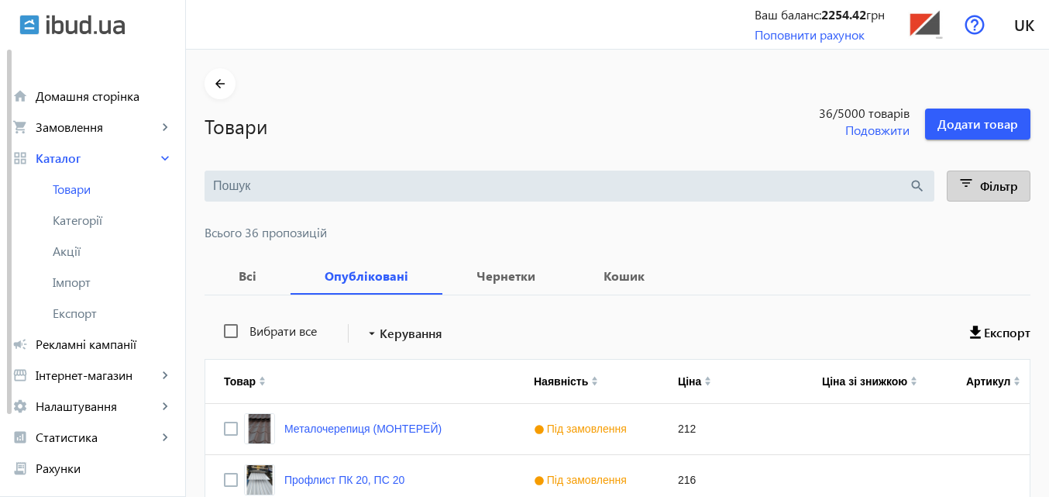
click at [975, 192] on mat-icon "filter_list" at bounding box center [967, 186] width 22 height 22
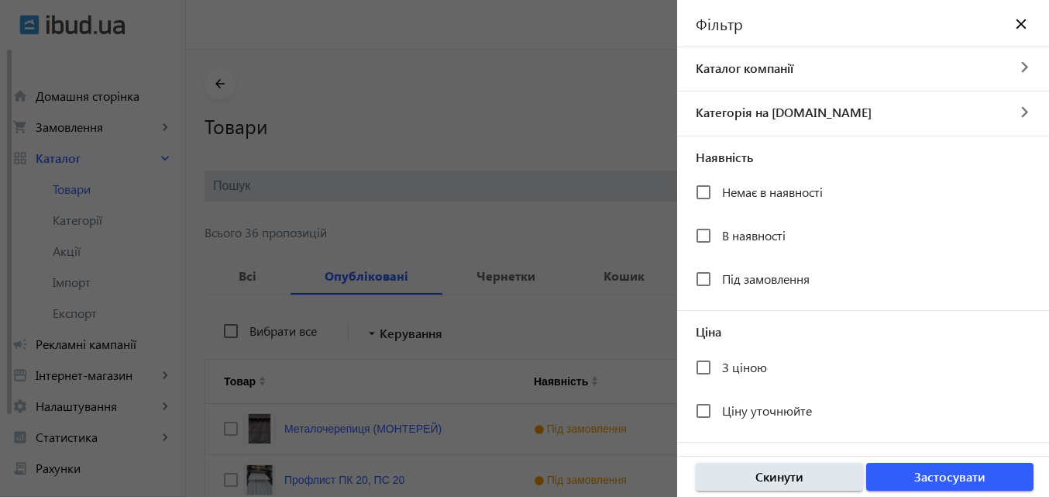
click at [592, 218] on div at bounding box center [524, 248] width 1049 height 497
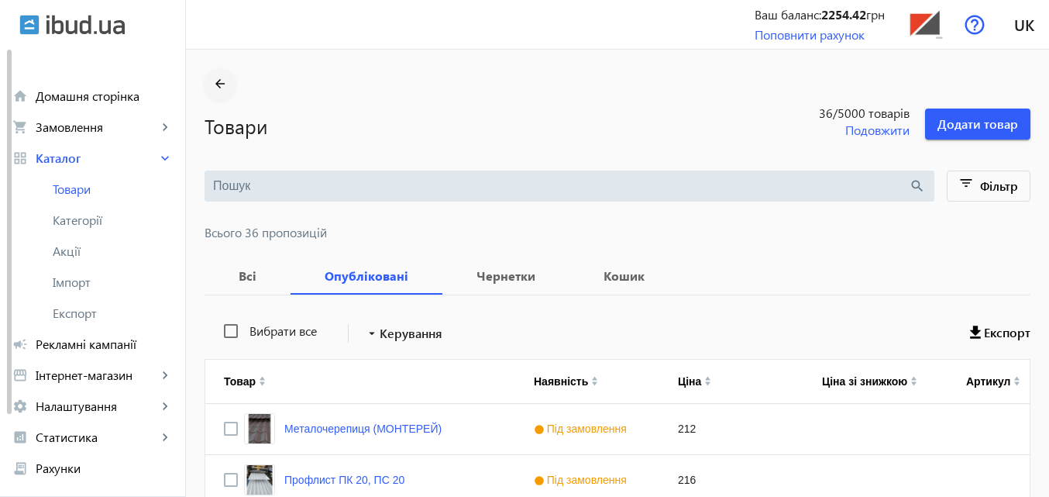
click at [211, 84] on mat-icon "arrow_back" at bounding box center [220, 83] width 19 height 19
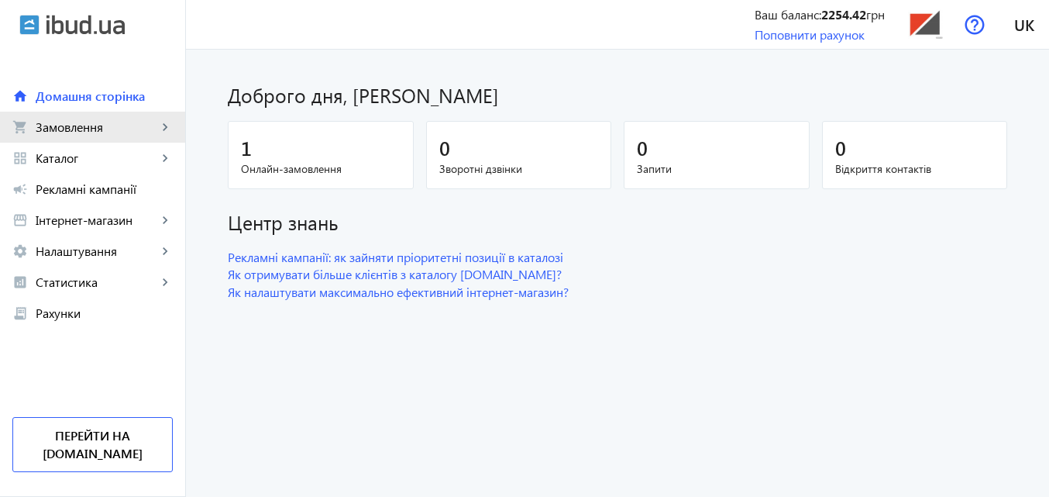
click at [93, 131] on span "Замовлення" at bounding box center [97, 126] width 122 height 15
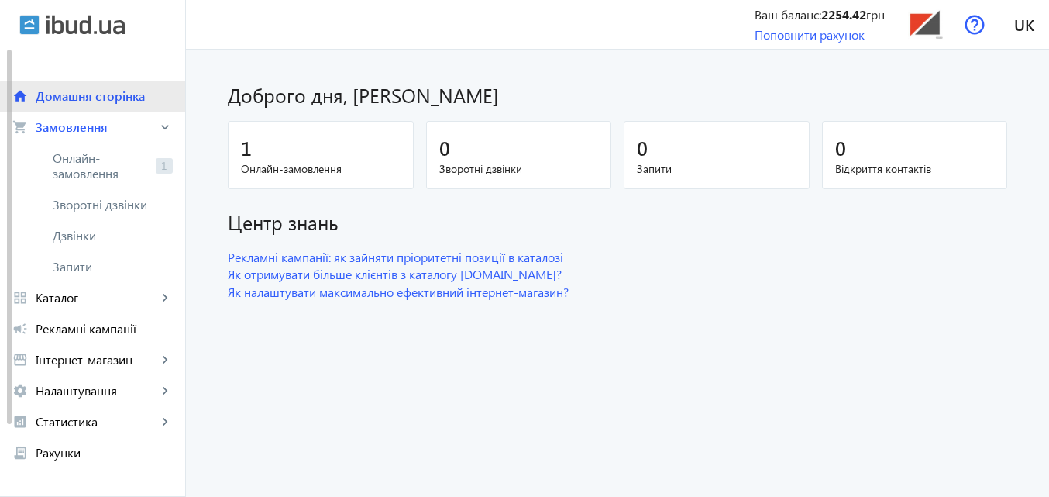
click at [98, 99] on span "Домашня сторінка" at bounding box center [104, 95] width 137 height 15
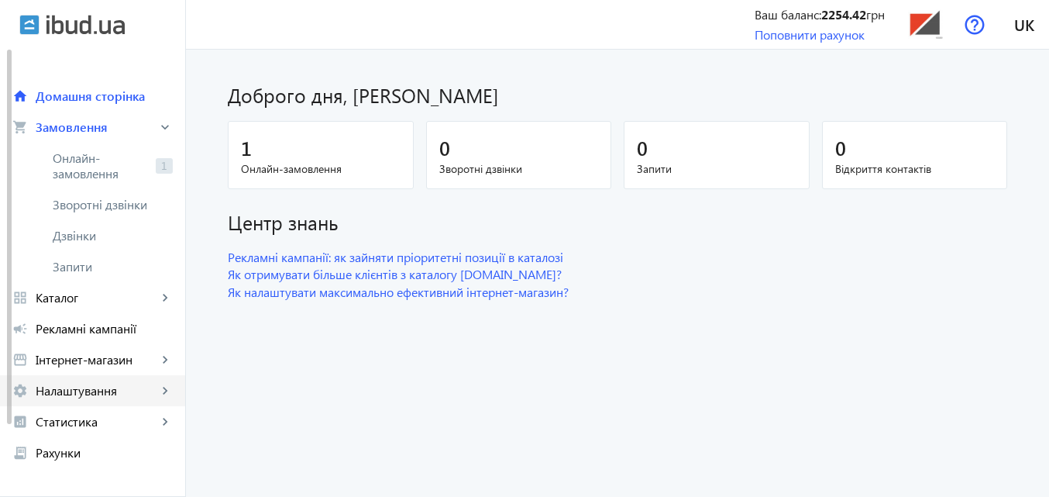
click at [77, 393] on span "Налаштування" at bounding box center [97, 390] width 122 height 15
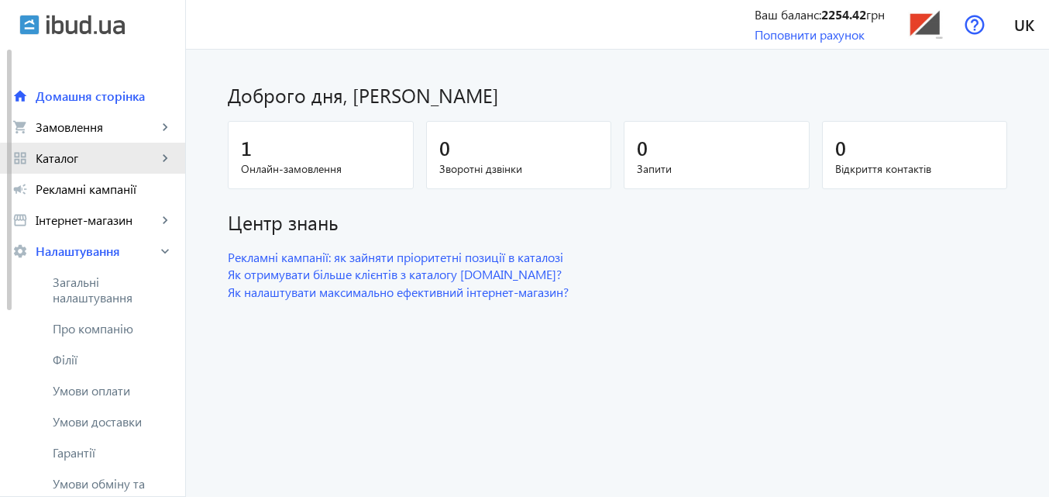
click at [123, 167] on link "grid_view Каталог keyboard_arrow_right" at bounding box center [92, 158] width 185 height 31
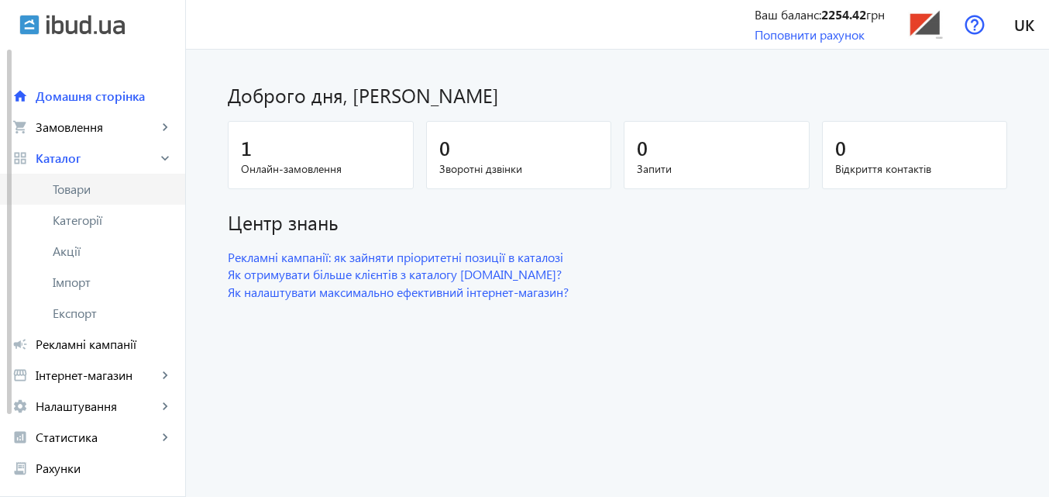
click at [82, 187] on span "Товари" at bounding box center [113, 188] width 120 height 15
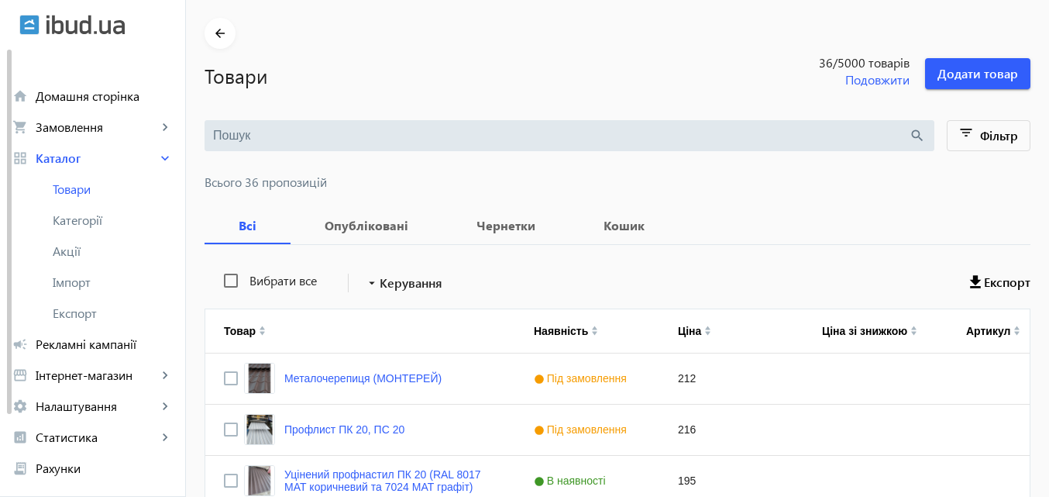
scroll to position [77, 0]
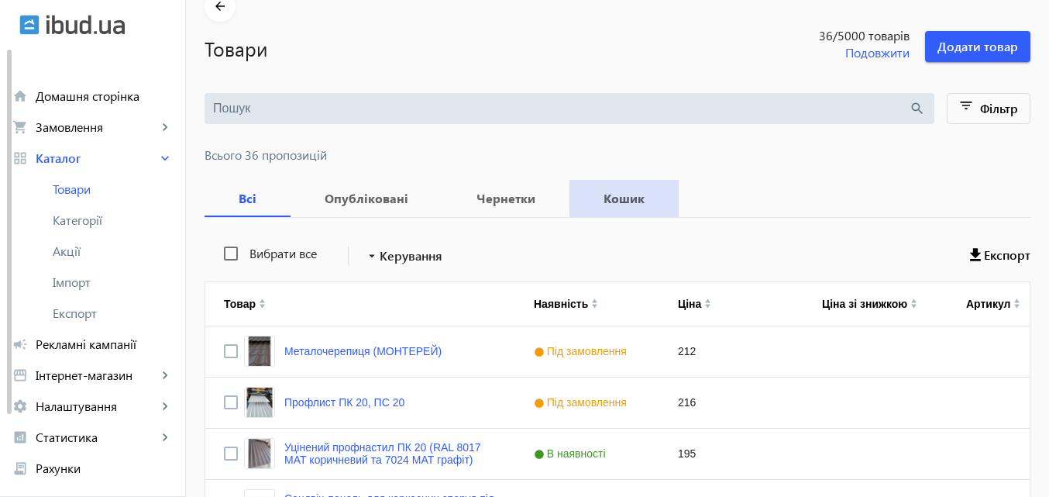
click at [617, 194] on b "Кошик" at bounding box center [624, 198] width 72 height 12
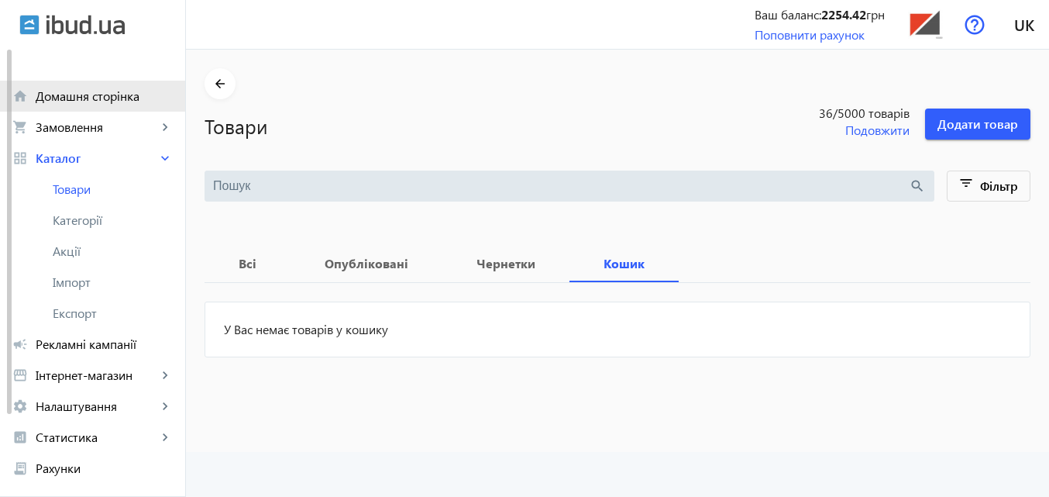
click at [70, 99] on span "Домашня сторінка" at bounding box center [104, 95] width 137 height 15
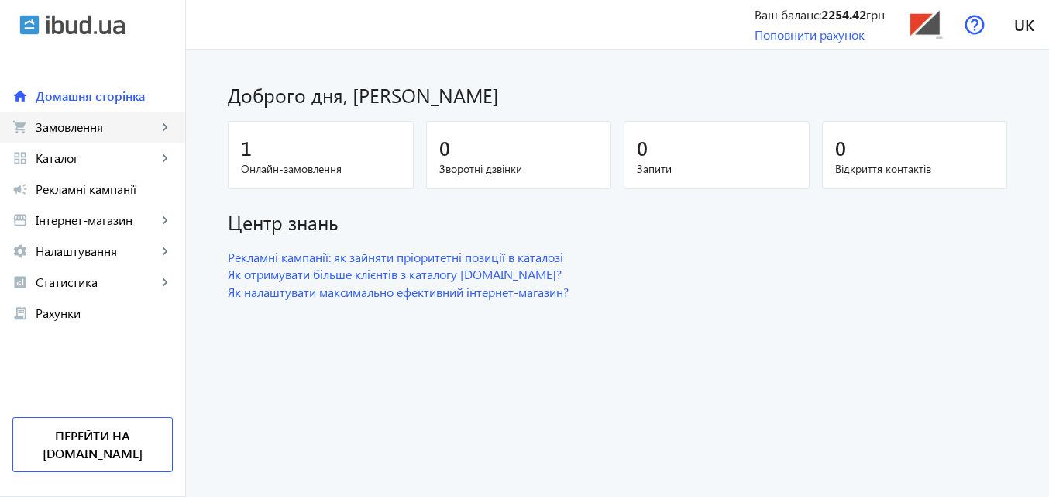
click at [131, 129] on span "Замовлення" at bounding box center [97, 126] width 122 height 15
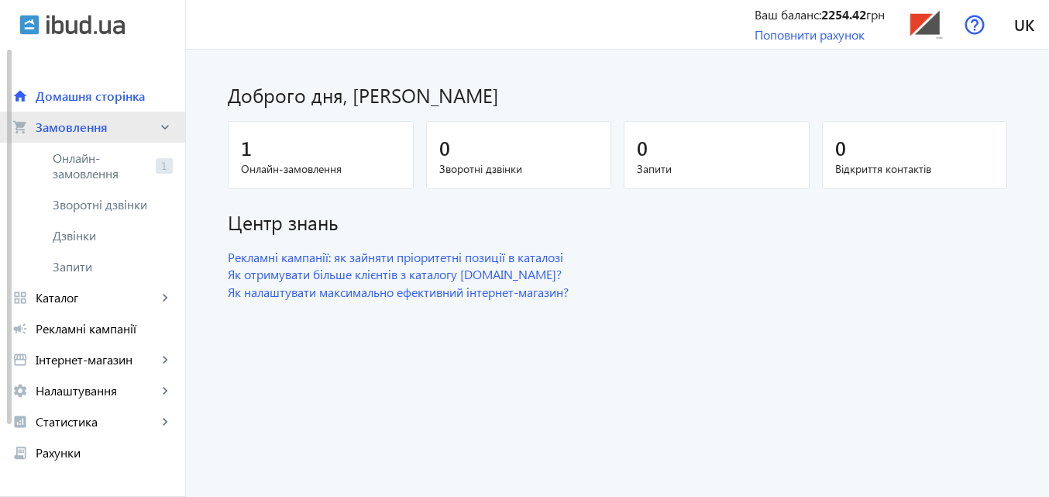
click at [131, 129] on span "Замовлення" at bounding box center [97, 126] width 122 height 15
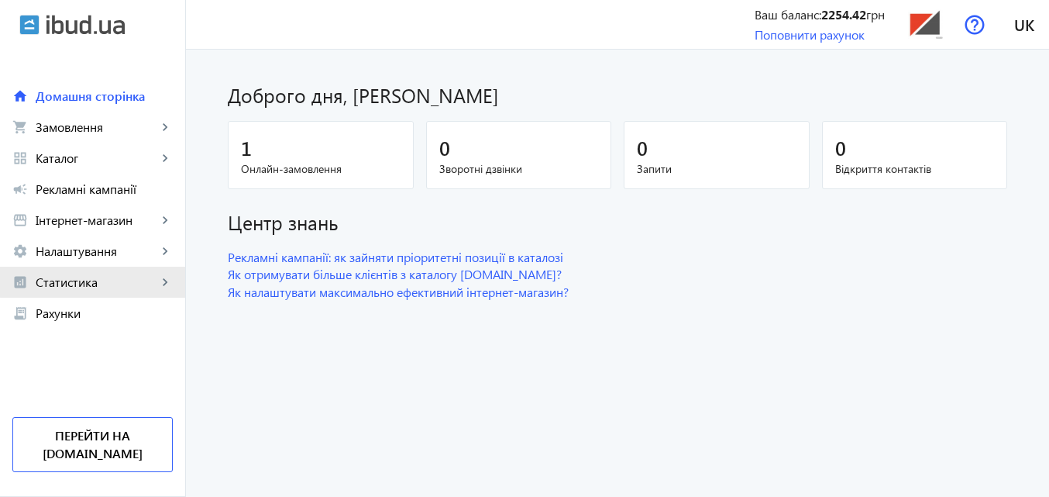
click at [150, 275] on span "Статистика" at bounding box center [97, 281] width 122 height 15
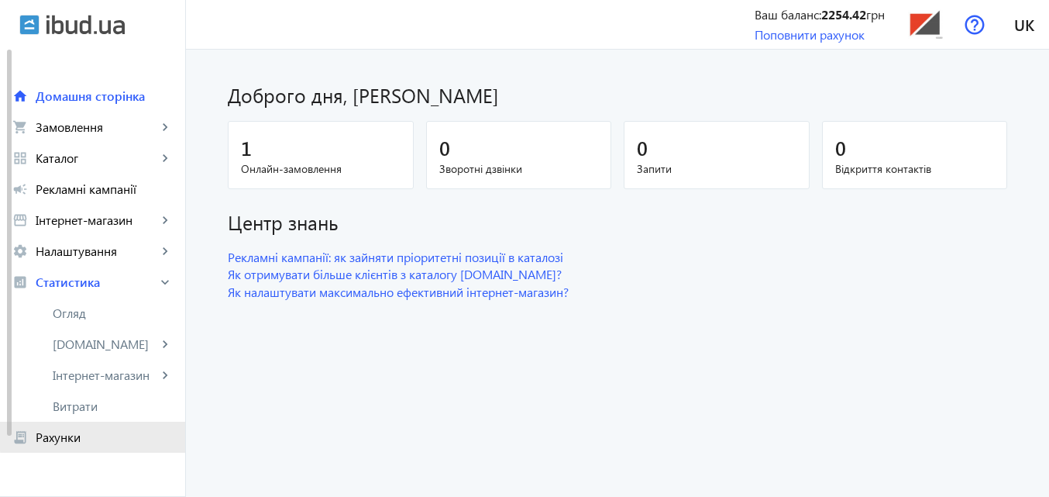
click at [99, 433] on span "Рахунки" at bounding box center [104, 436] width 137 height 15
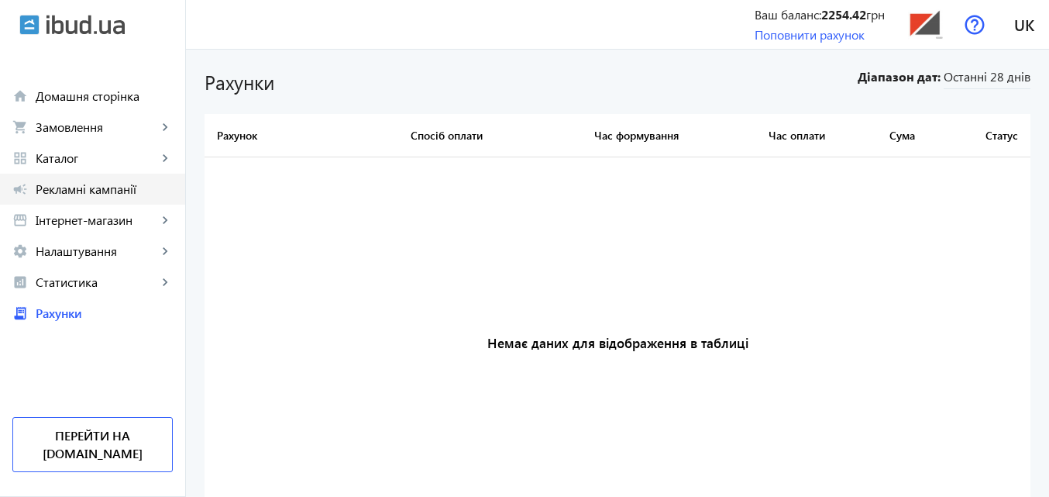
click at [140, 193] on span "Рекламні кампанії" at bounding box center [104, 188] width 137 height 15
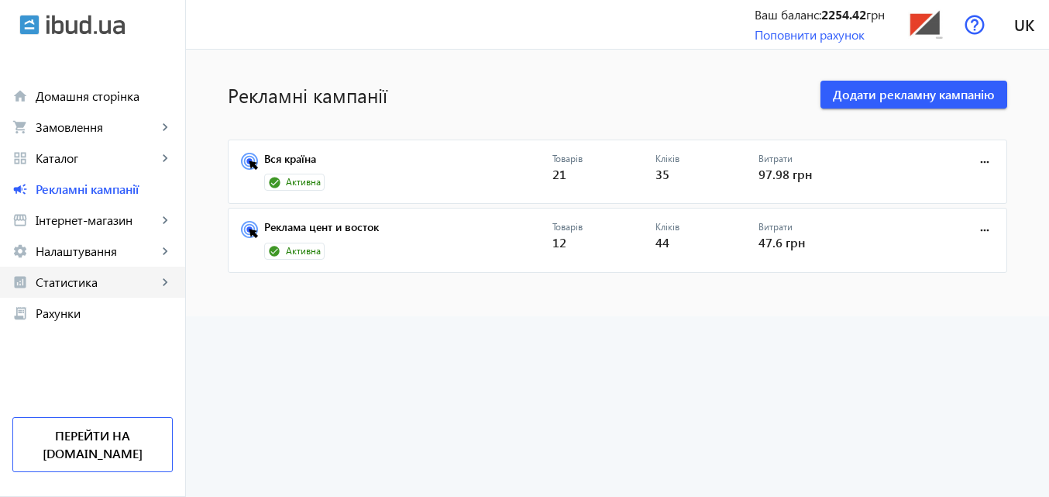
click at [125, 282] on span "Статистика" at bounding box center [97, 281] width 122 height 15
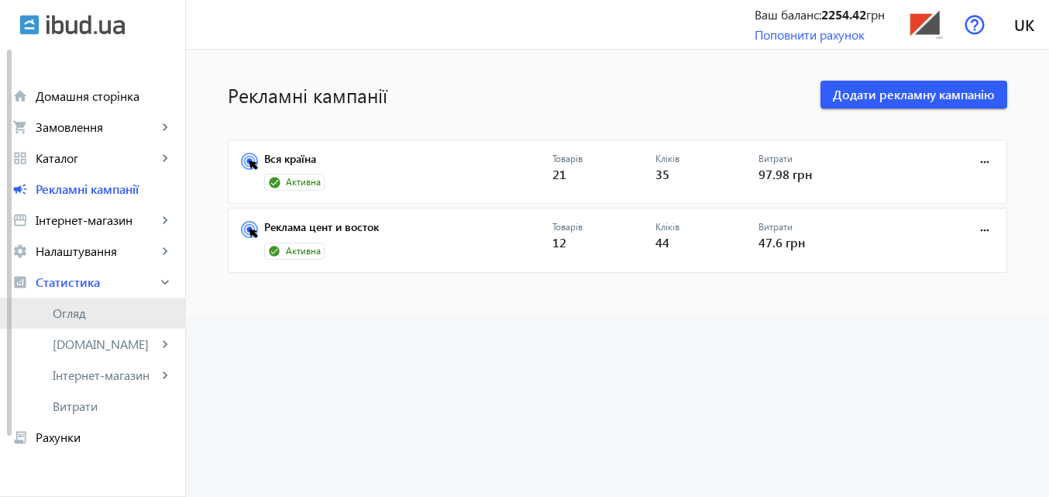
click at [120, 318] on span "Огляд" at bounding box center [113, 312] width 120 height 15
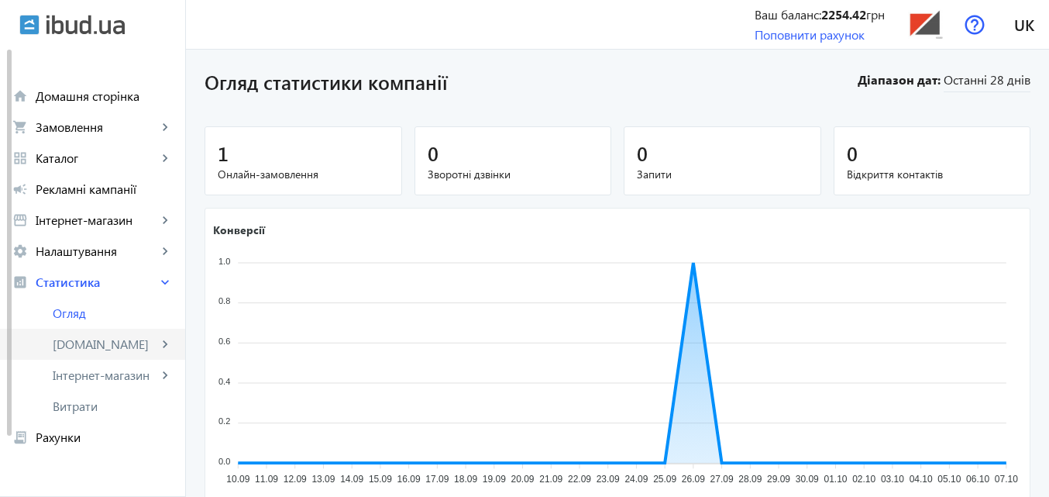
click at [114, 344] on span "[DOMAIN_NAME]" at bounding box center [105, 343] width 105 height 15
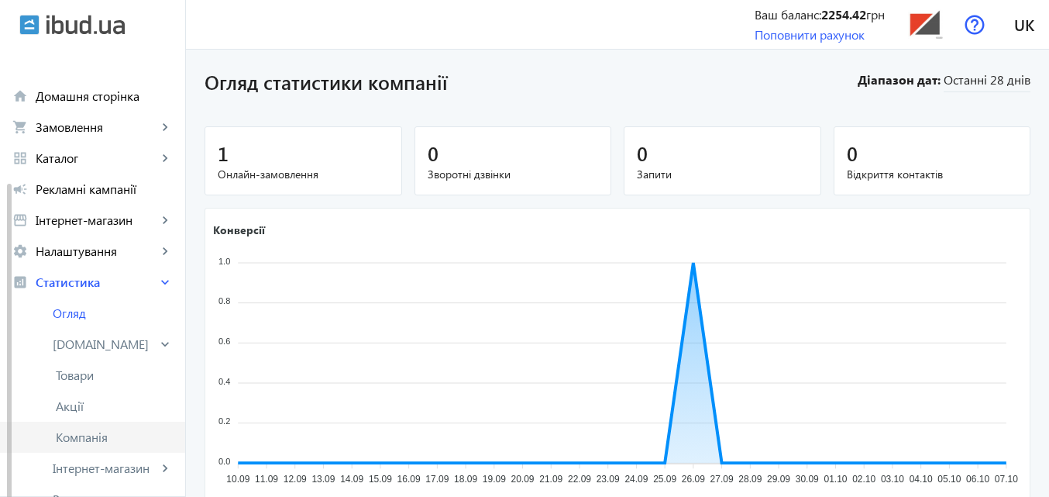
scroll to position [155, 0]
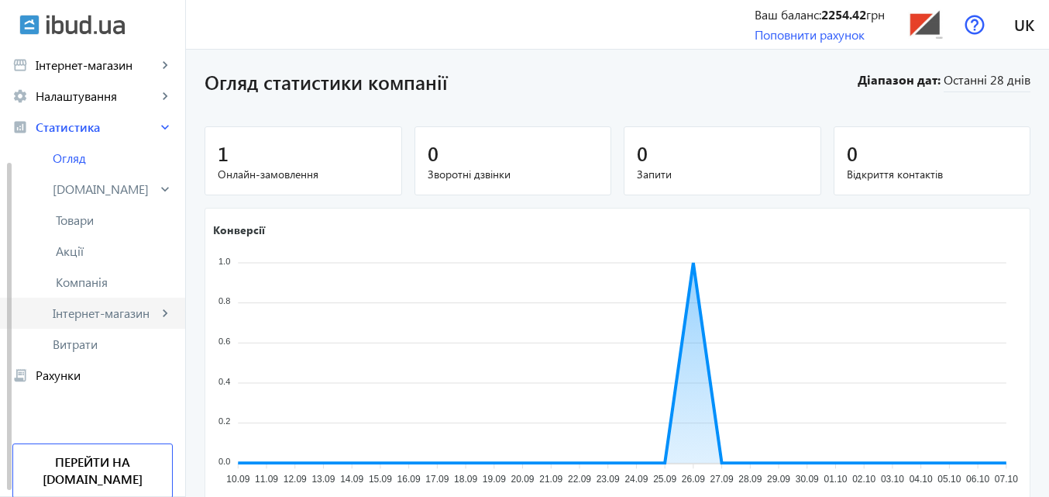
click at [86, 315] on span "Інтернет-магазин" at bounding box center [105, 312] width 105 height 15
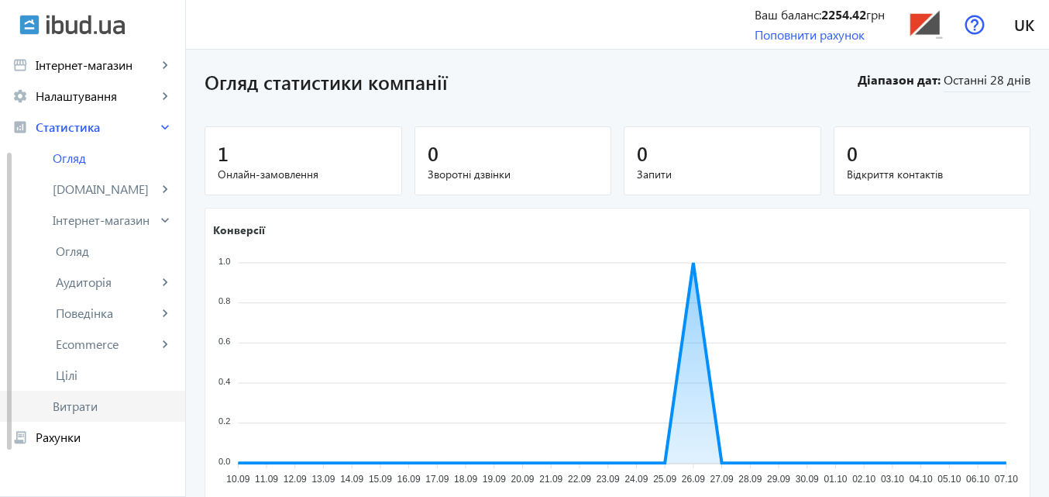
scroll to position [0, 0]
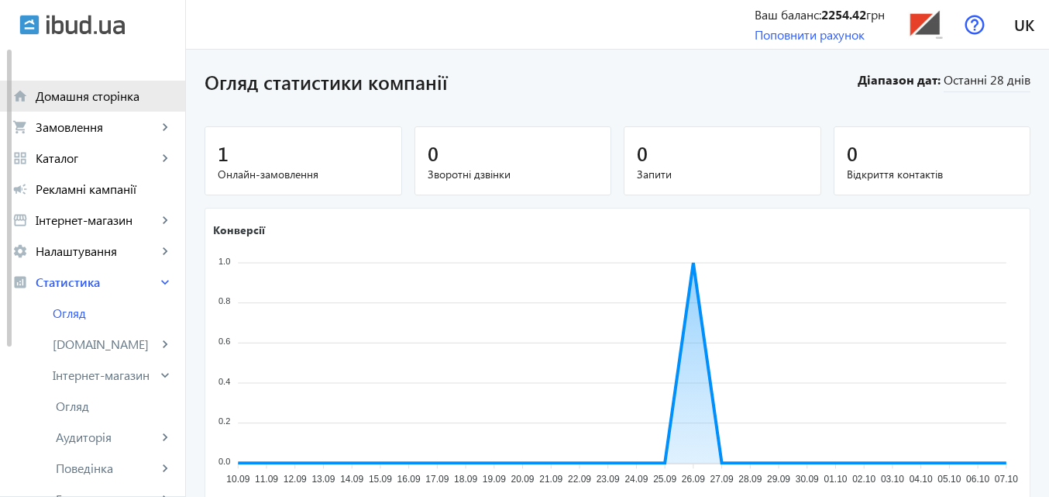
click at [81, 105] on link "home Домашня сторінка" at bounding box center [92, 96] width 185 height 31
